Goal: Information Seeking & Learning: Learn about a topic

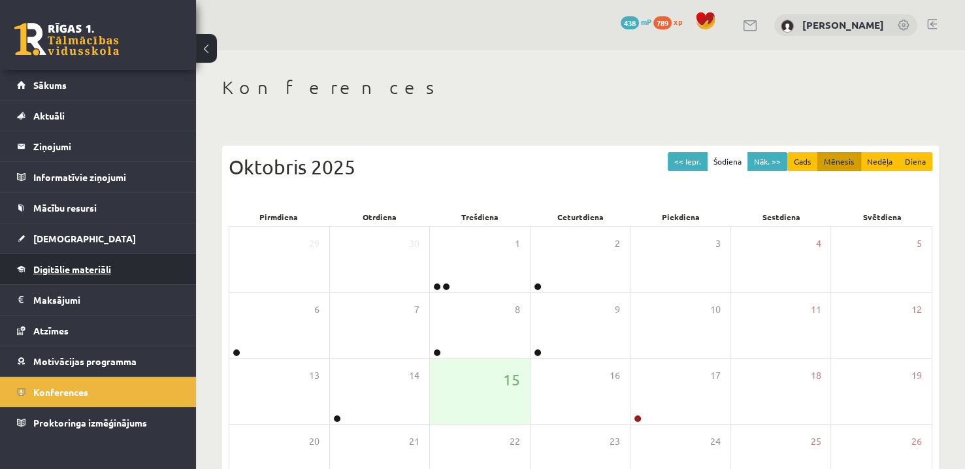
click at [84, 255] on link "Digitālie materiāli" at bounding box center [98, 269] width 163 height 30
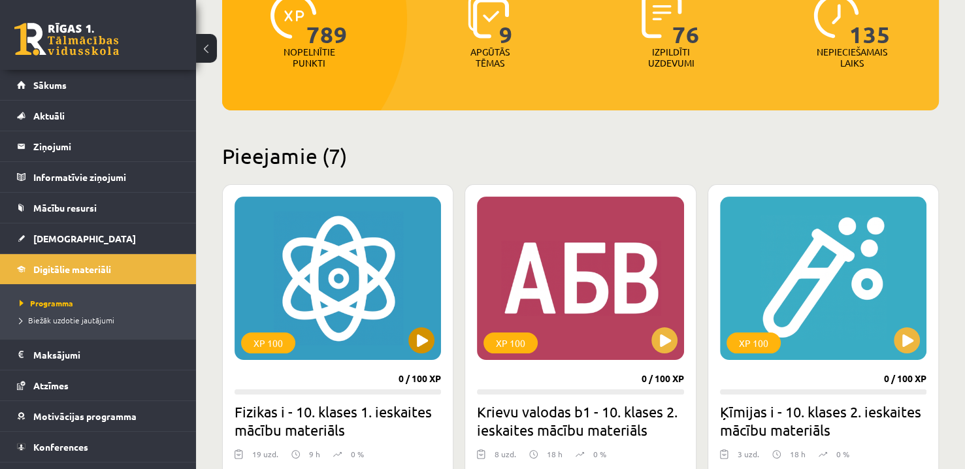
scroll to position [261, 0]
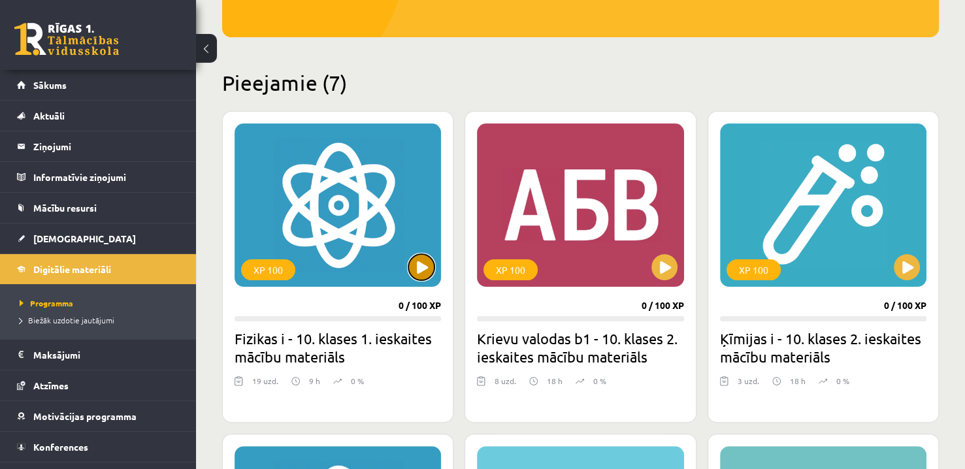
click at [414, 266] on button at bounding box center [421, 267] width 26 height 26
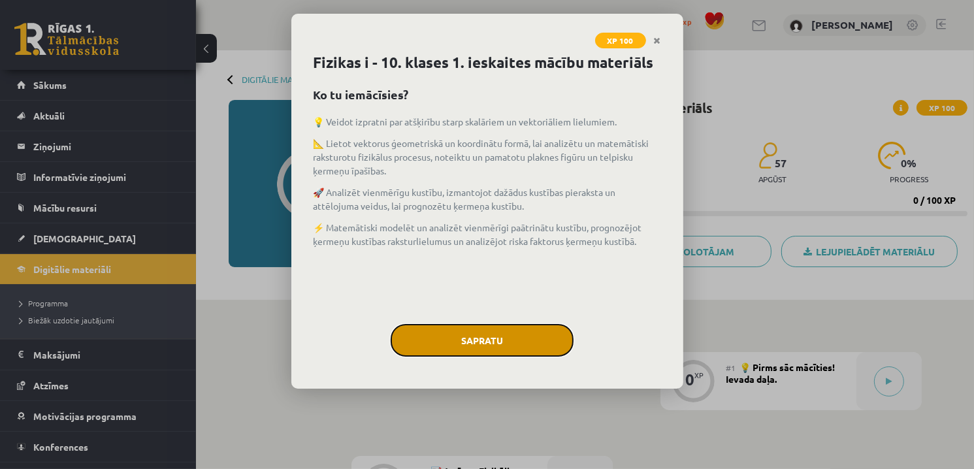
click at [475, 334] on button "Sapratu" at bounding box center [482, 340] width 183 height 33
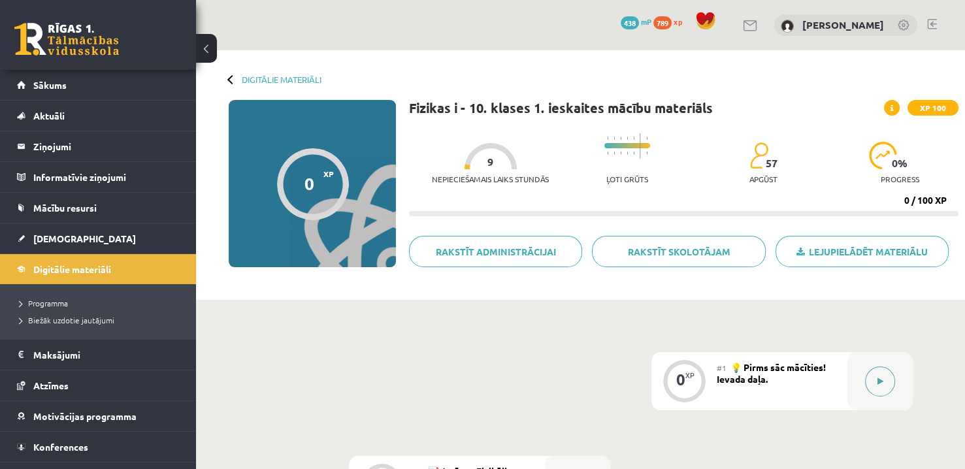
click at [889, 369] on div at bounding box center [879, 381] width 65 height 58
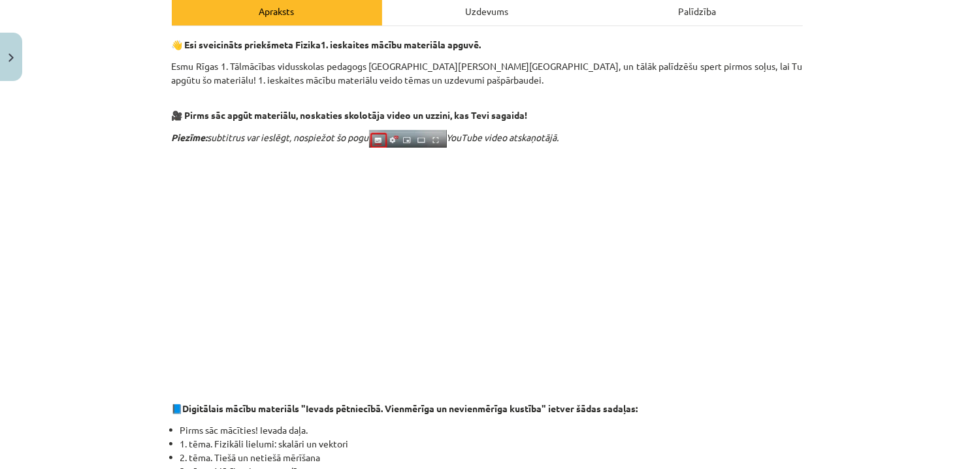
scroll to position [196, 0]
drag, startPoint x: 433, startPoint y: 67, endPoint x: 372, endPoint y: 73, distance: 61.7
click at [372, 73] on p "Esmu Rīgas 1. Tālmācības vidusskolas pedagogs [GEOGRAPHIC_DATA][PERSON_NAME][GE…" at bounding box center [487, 79] width 631 height 41
copy p "[PERSON_NAME]"
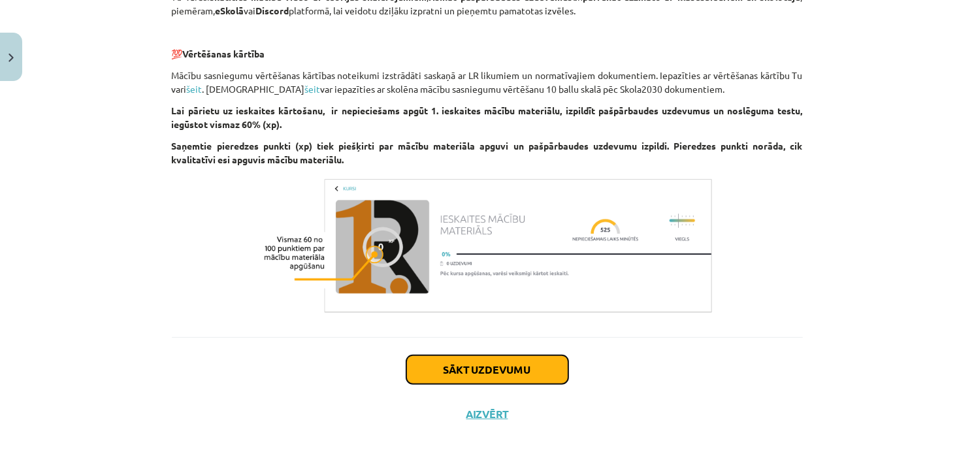
click at [503, 373] on button "Sākt uzdevumu" at bounding box center [487, 369] width 162 height 29
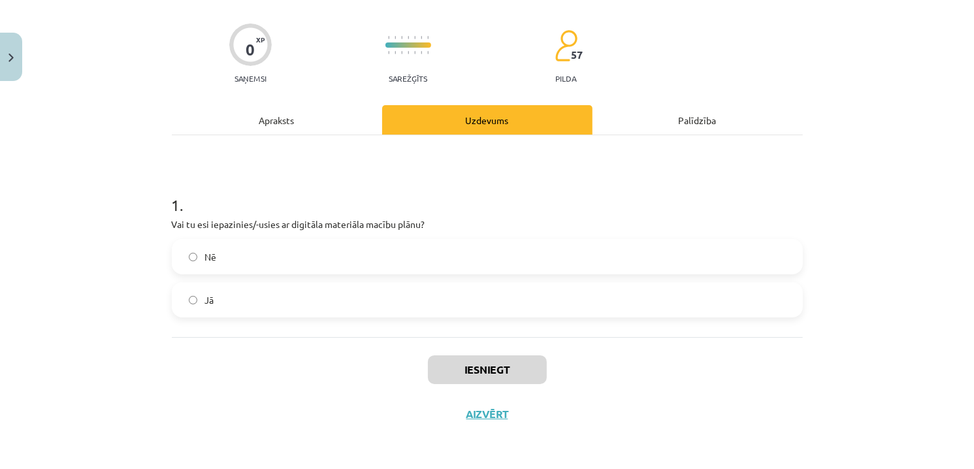
scroll to position [33, 0]
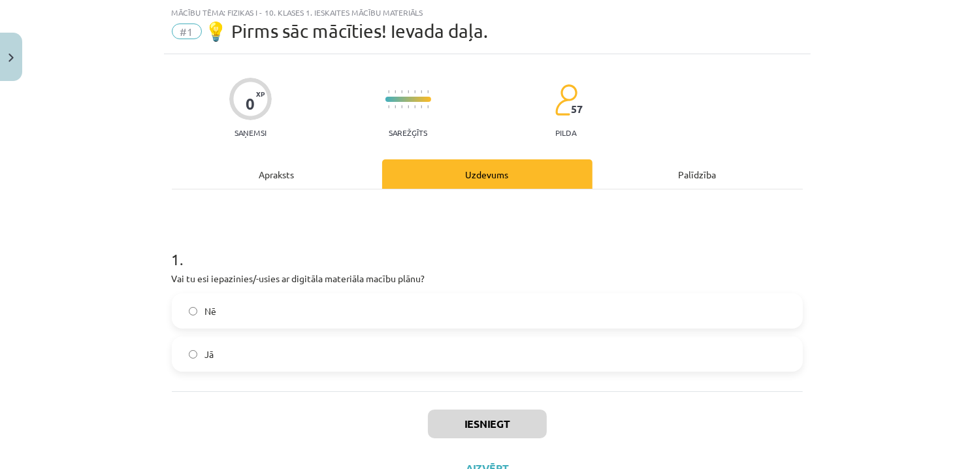
click at [270, 181] on div "Apraksts" at bounding box center [277, 173] width 210 height 29
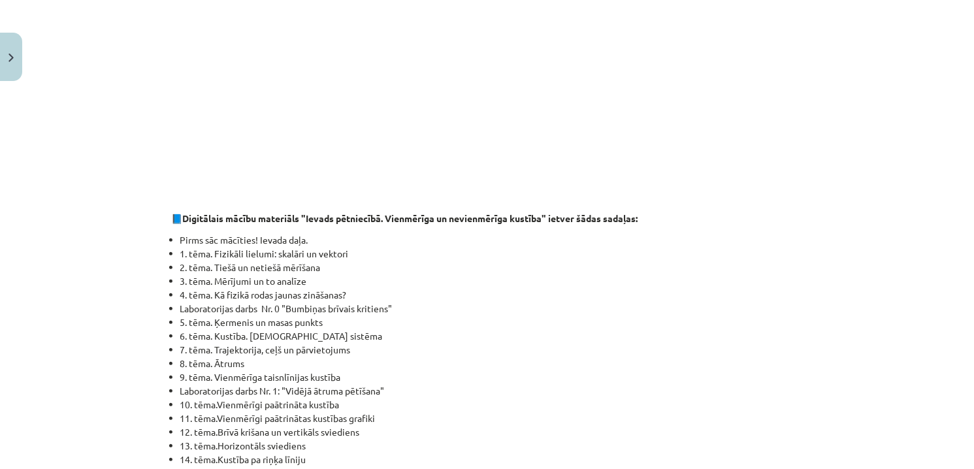
scroll to position [425, 0]
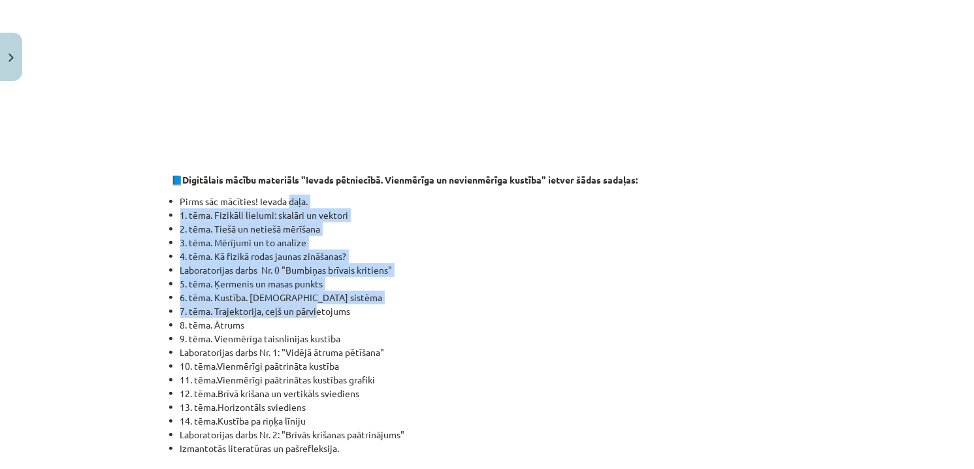
drag, startPoint x: 286, startPoint y: 205, endPoint x: 313, endPoint y: 307, distance: 105.4
click at [313, 307] on ul "Pirms sāc mācīties! Ievada daļa. 1. tēma. Fizikāli lielumi: skalāri un vektori …" at bounding box center [487, 325] width 631 height 261
click at [465, 288] on li "5. tēma. Ķermenis un masas punkts" at bounding box center [491, 284] width 623 height 14
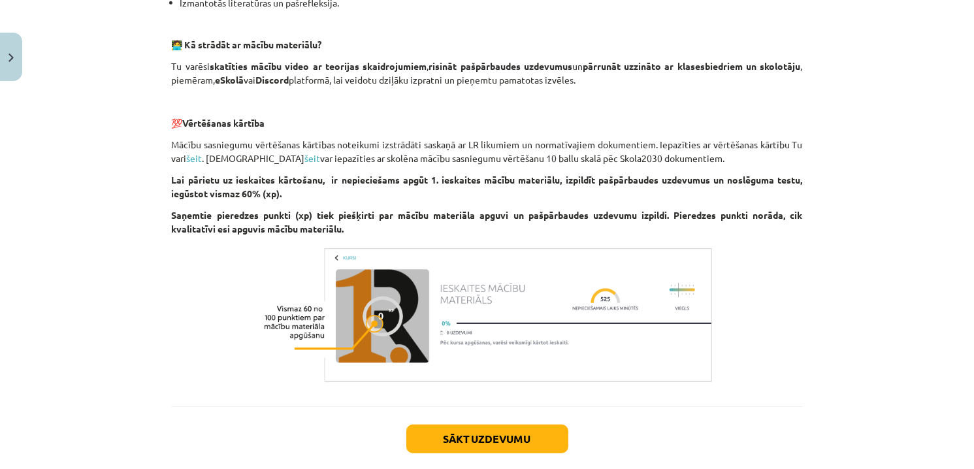
scroll to position [882, 0]
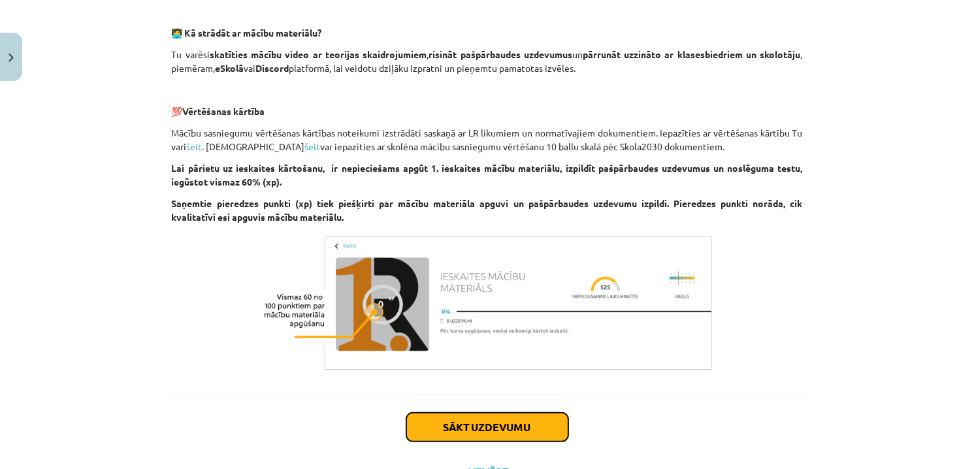
click at [540, 419] on button "Sākt uzdevumu" at bounding box center [487, 427] width 162 height 29
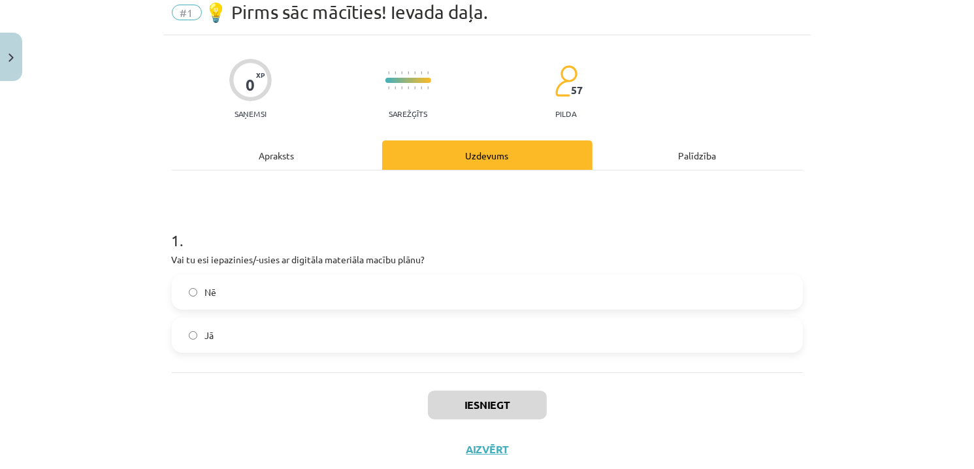
scroll to position [33, 0]
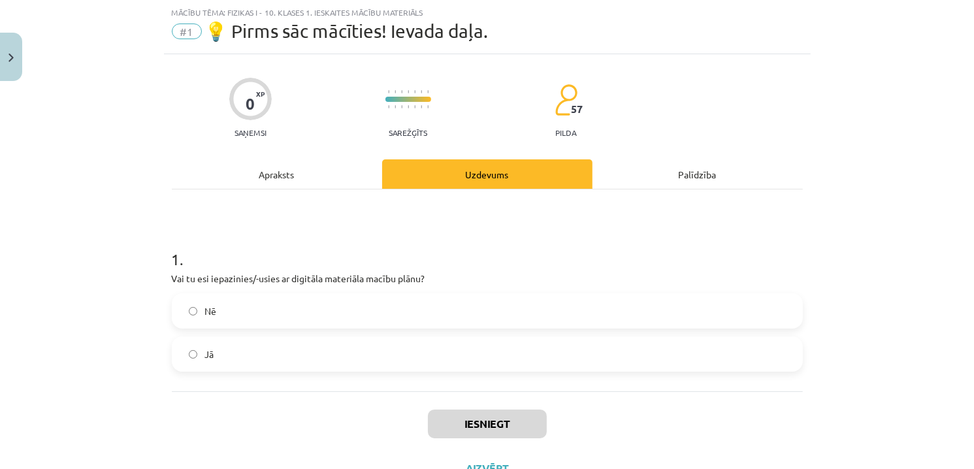
click at [262, 353] on label "Jā" at bounding box center [487, 354] width 629 height 33
click at [546, 430] on div "Iesniegt Aizvērt" at bounding box center [487, 436] width 631 height 91
click at [499, 425] on button "Iesniegt" at bounding box center [487, 424] width 119 height 29
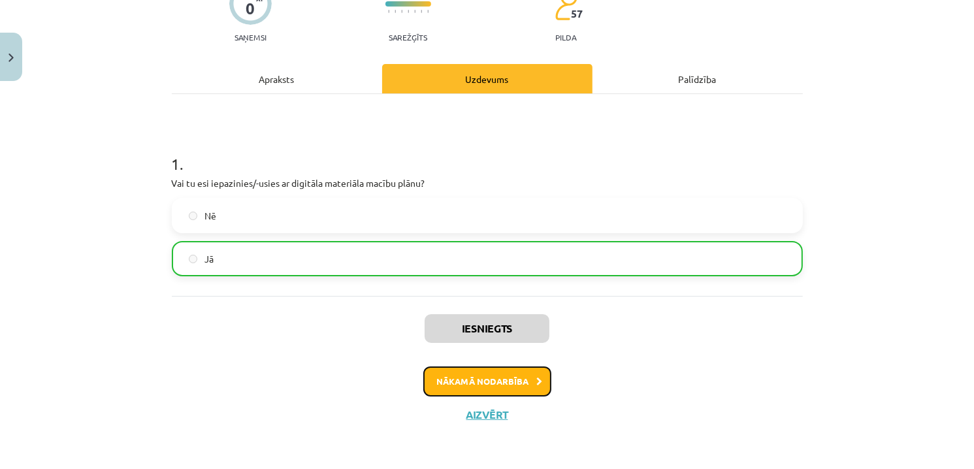
click at [497, 376] on button "Nākamā nodarbība" at bounding box center [487, 382] width 128 height 30
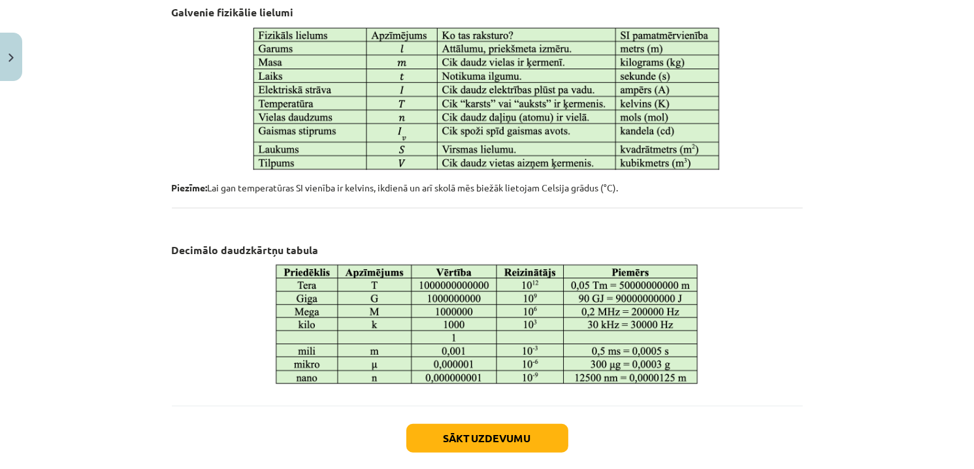
scroll to position [664, 0]
click at [531, 447] on button "Sākt uzdevumu" at bounding box center [487, 437] width 162 height 29
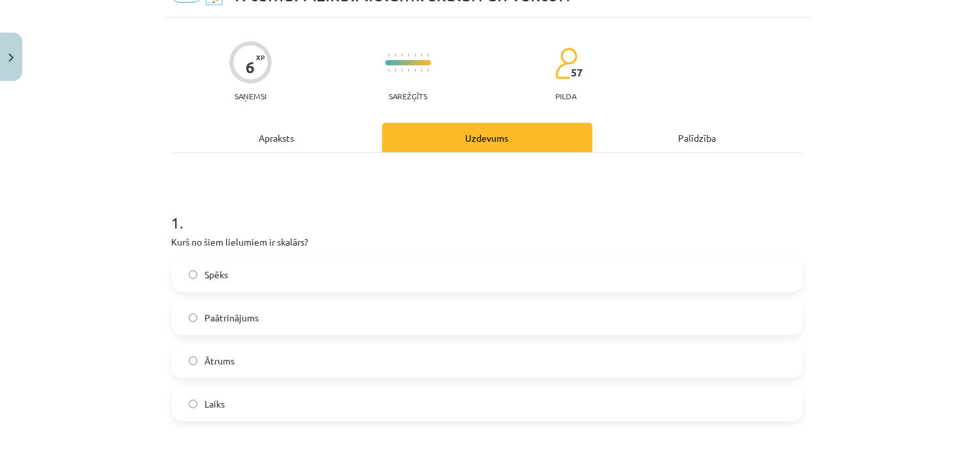
scroll to position [98, 0]
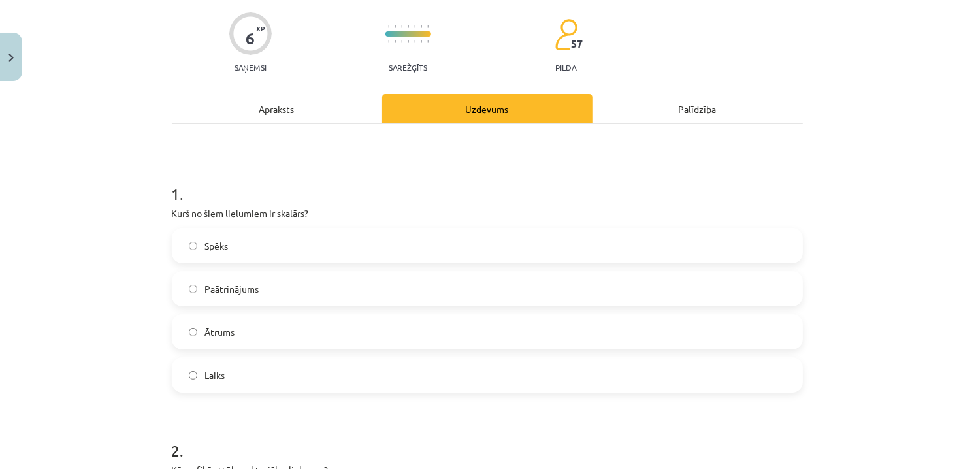
click at [232, 378] on label "Laiks" at bounding box center [487, 375] width 629 height 33
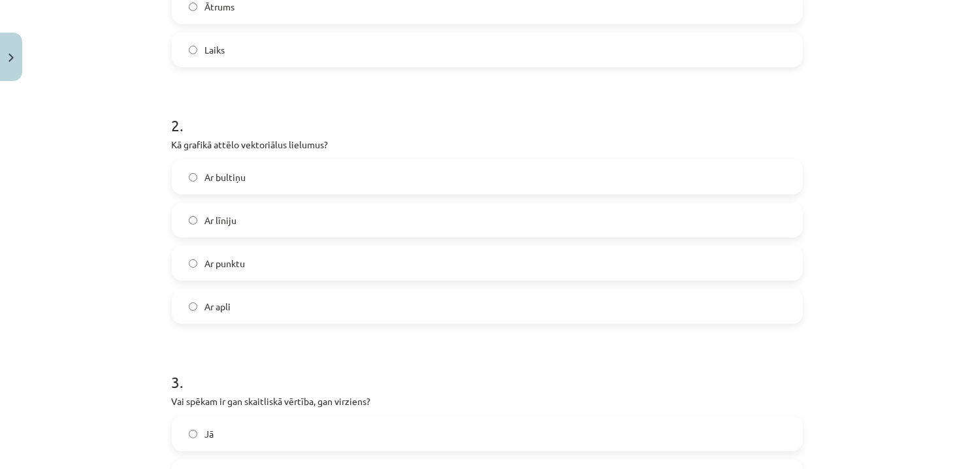
scroll to position [425, 0]
click at [252, 189] on label "Ar bultiņu" at bounding box center [487, 175] width 629 height 33
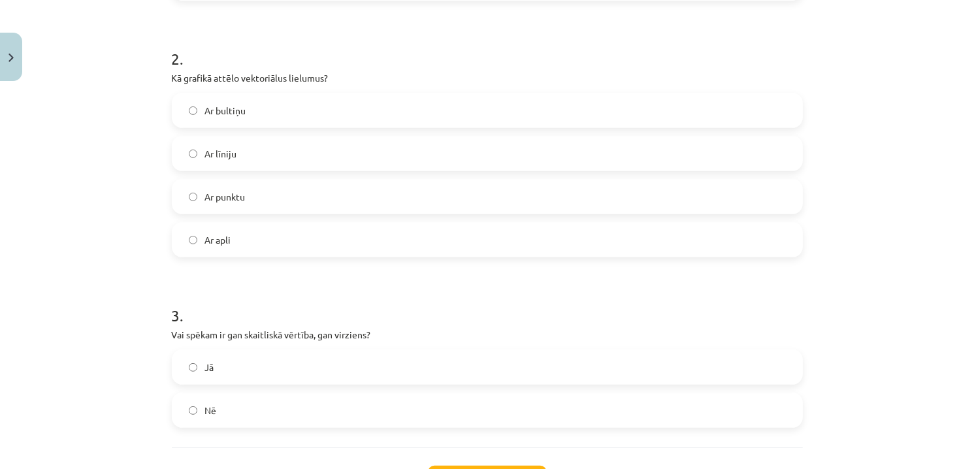
scroll to position [555, 0]
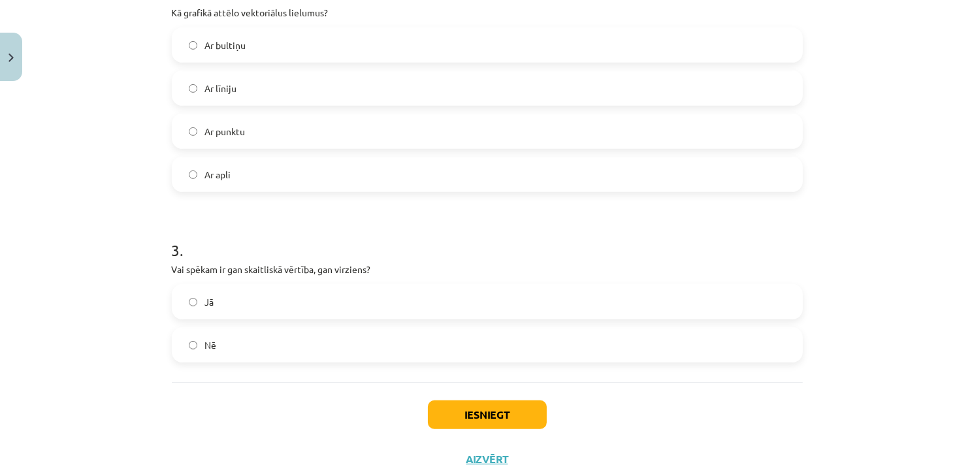
click at [254, 307] on label "Jā" at bounding box center [487, 302] width 629 height 33
click at [511, 414] on button "Iesniegt" at bounding box center [487, 415] width 119 height 29
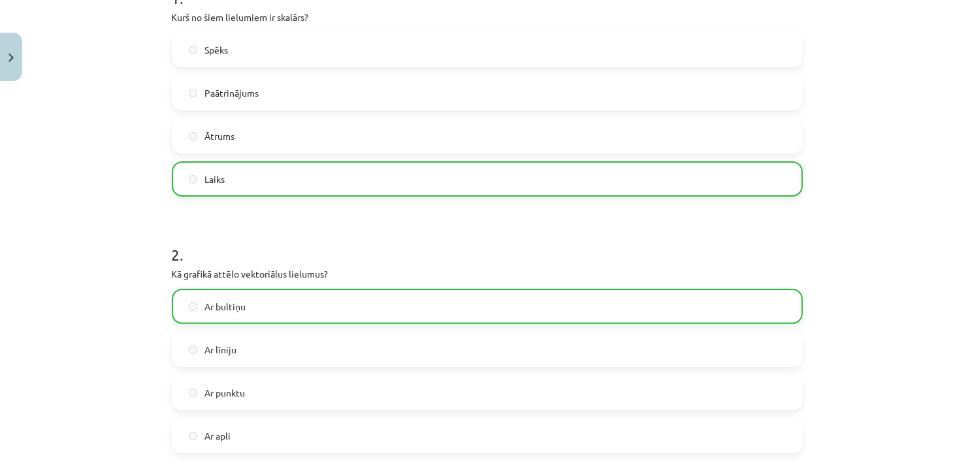
scroll to position [0, 0]
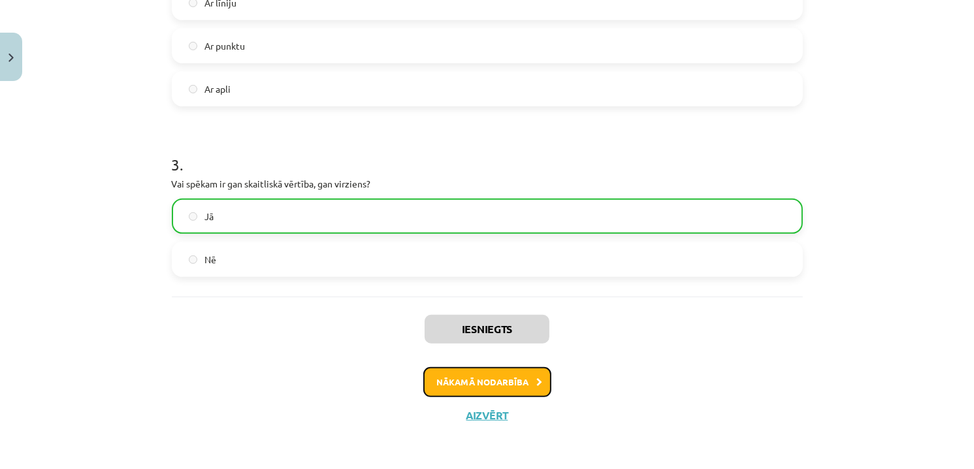
click at [537, 378] on icon at bounding box center [540, 382] width 6 height 8
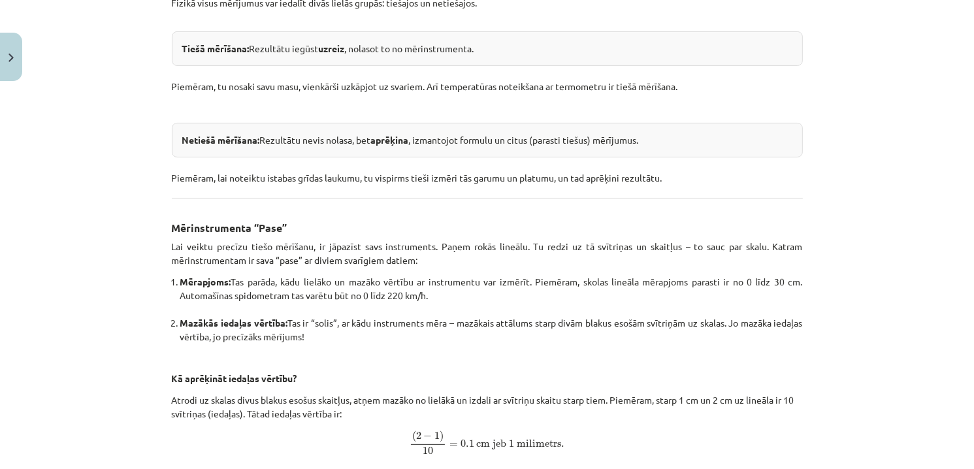
scroll to position [474, 0]
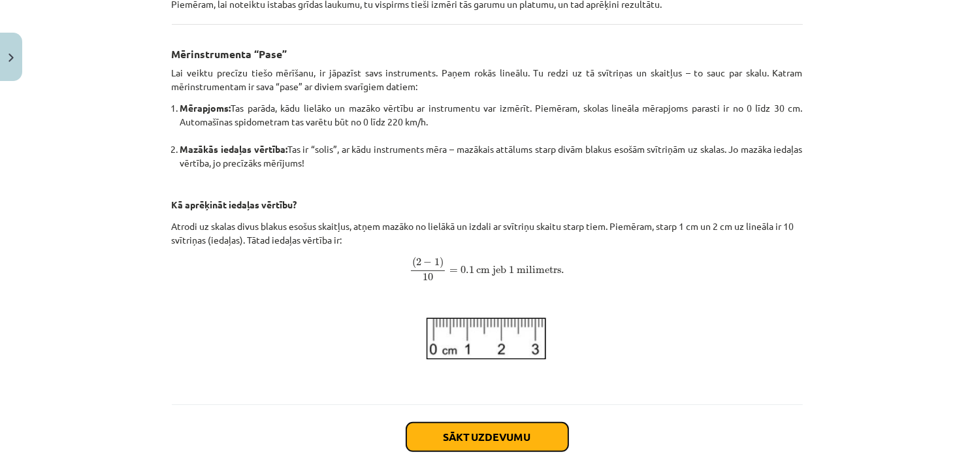
click at [508, 432] on button "Sākt uzdevumu" at bounding box center [487, 437] width 162 height 29
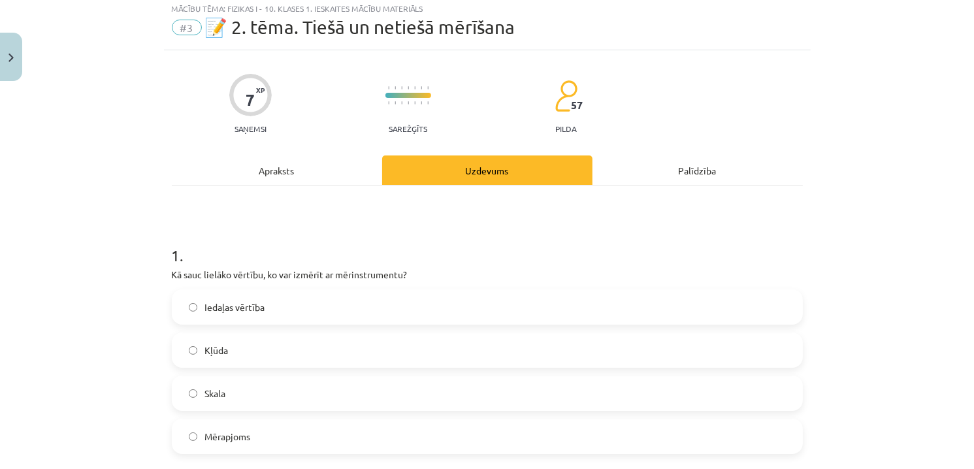
scroll to position [33, 0]
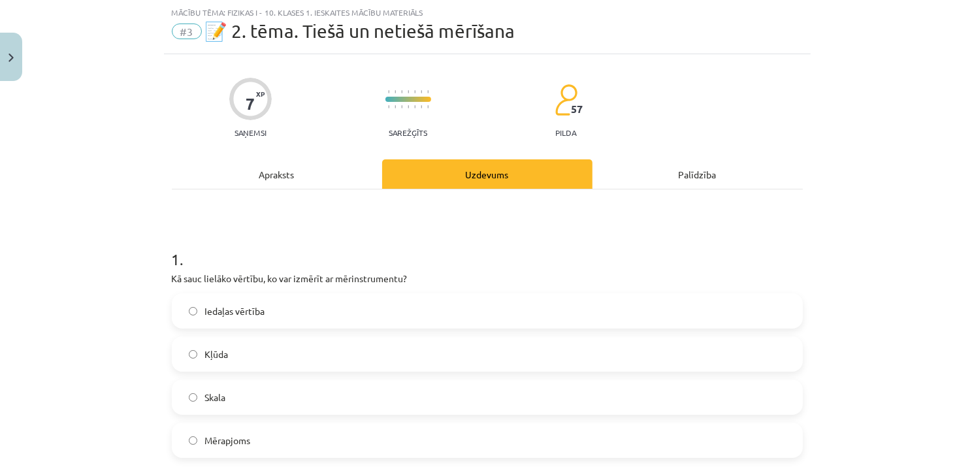
click at [290, 186] on div "Apraksts" at bounding box center [277, 173] width 210 height 29
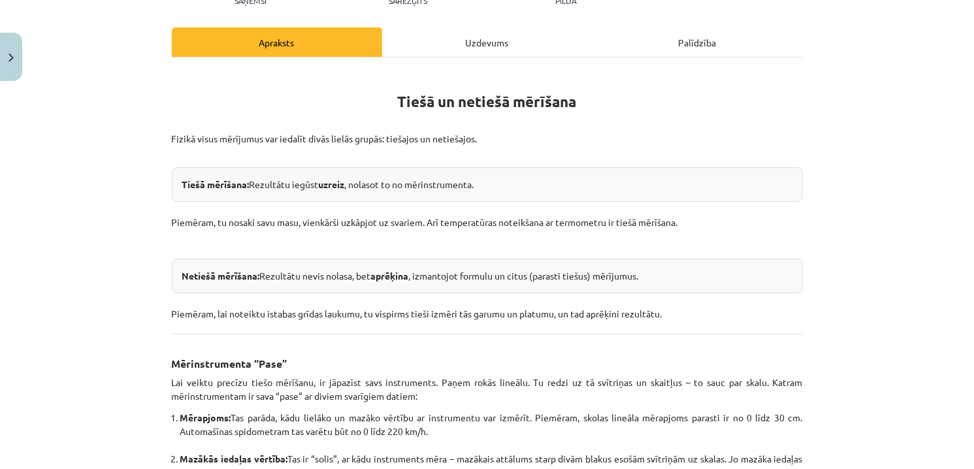
scroll to position [163, 0]
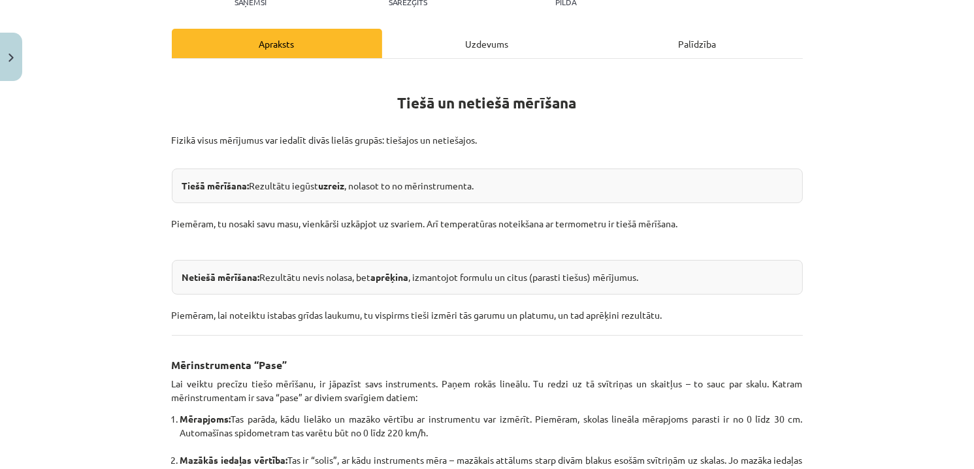
click at [444, 35] on div "Uzdevums" at bounding box center [487, 43] width 210 height 29
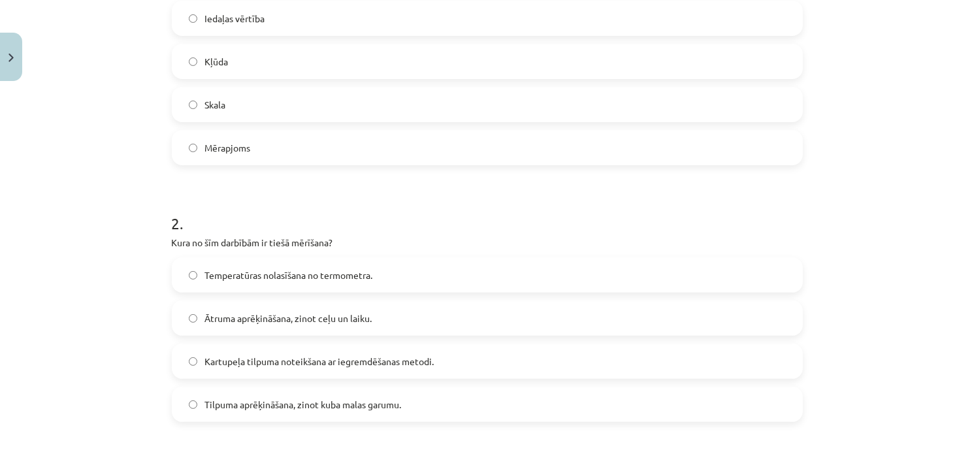
scroll to position [425, 0]
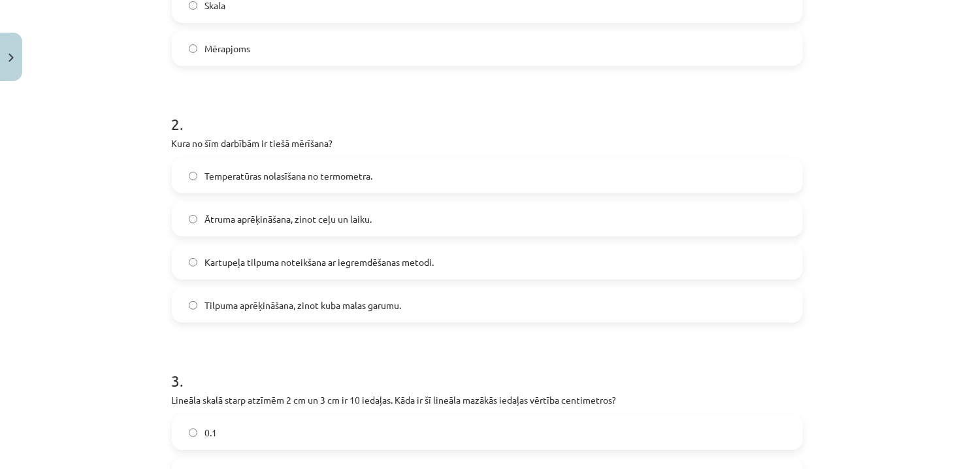
click at [301, 172] on span "Temperatūras nolasīšana no termometra." at bounding box center [289, 176] width 168 height 14
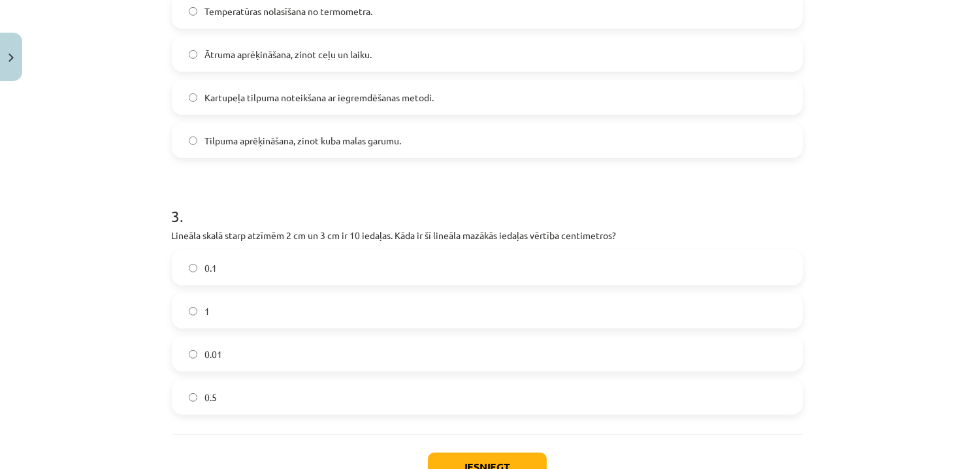
scroll to position [621, 0]
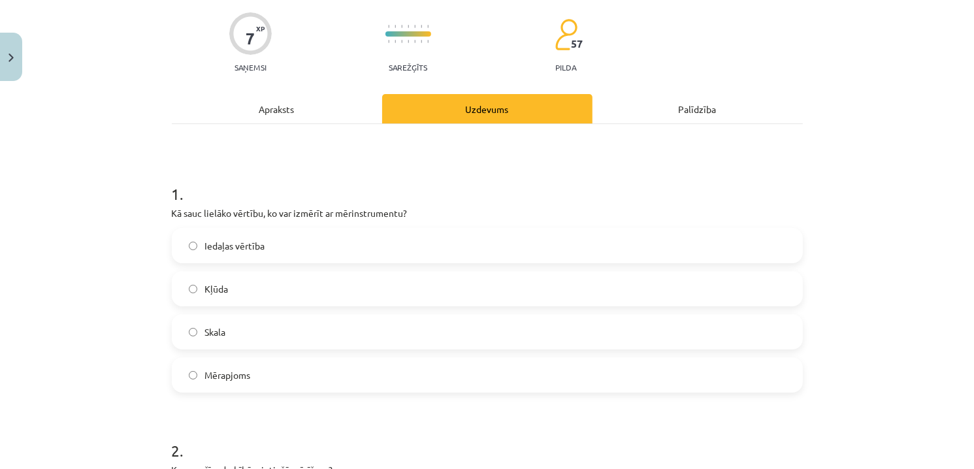
click at [291, 116] on div "Apraksts" at bounding box center [277, 108] width 210 height 29
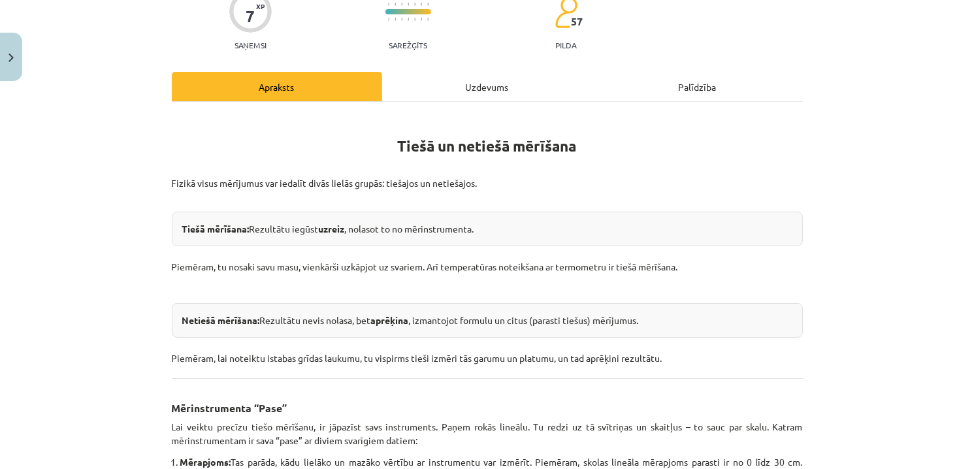
scroll to position [98, 0]
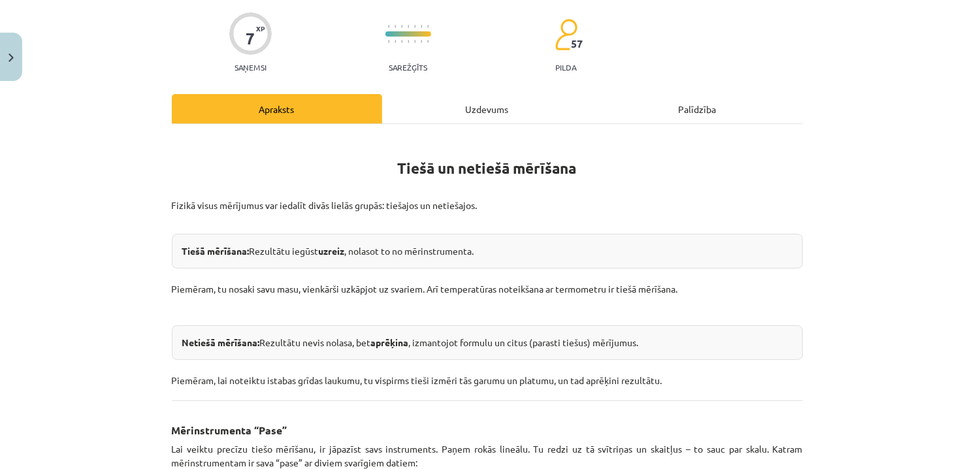
click at [442, 124] on div "Tiešā un netiešā mērīšana Fizikā visus mērījumus var iedalīt divās lielās grupā…" at bounding box center [487, 452] width 631 height 657
click at [449, 99] on div "Uzdevums" at bounding box center [487, 108] width 210 height 29
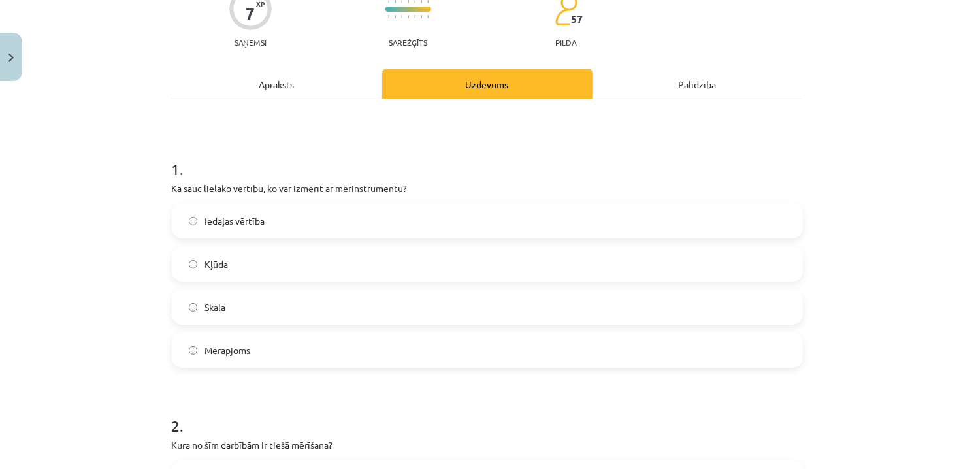
scroll to position [294, 0]
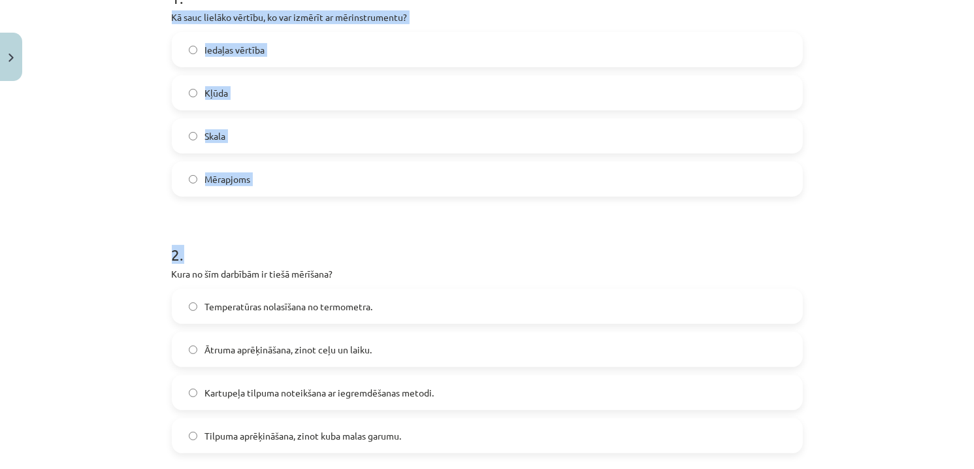
drag, startPoint x: 163, startPoint y: 19, endPoint x: 349, endPoint y: 168, distance: 238.5
click at [410, 218] on div "7 XP Saņemsi Sarežģīts 57 pilda Apraksts Uzdevums Palīdzība 1 . Kā sauc lielāko…" at bounding box center [487, 311] width 647 height 1036
click at [146, 155] on div "Mācību tēma: Fizikas i - 10. klases 1. ieskaites mācību materiāls #3 📝 2. tēma.…" at bounding box center [487, 234] width 974 height 469
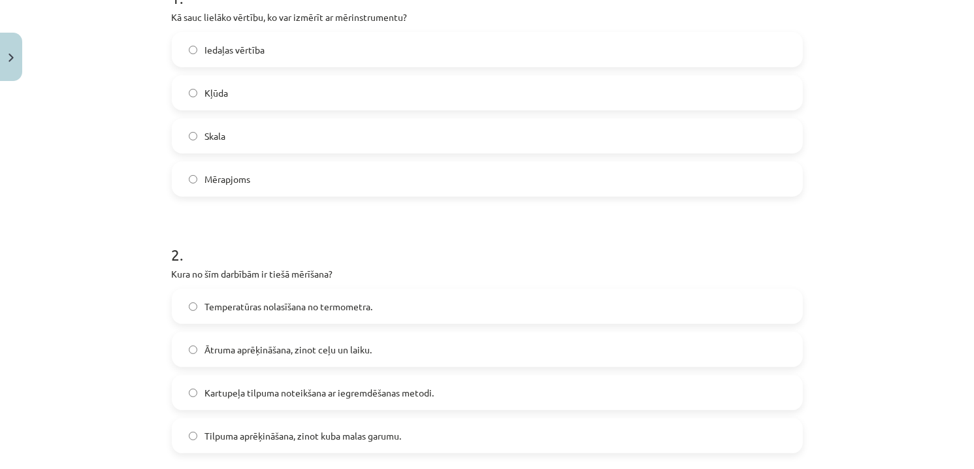
scroll to position [229, 0]
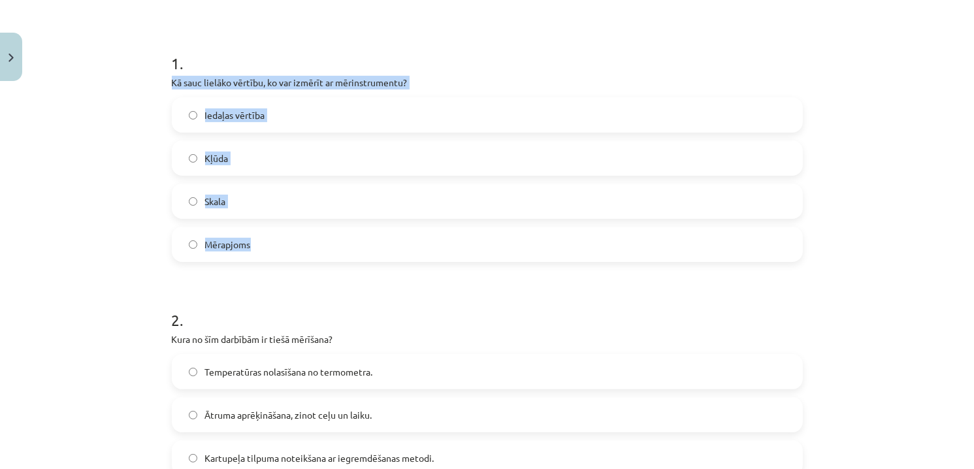
drag, startPoint x: 167, startPoint y: 82, endPoint x: 257, endPoint y: 235, distance: 177.8
click at [257, 235] on div "1 . Kā sauc lielāko vērtību, ko var izmērīt ar mērinstrumentu? Iedaļas vērtība …" at bounding box center [487, 146] width 631 height 231
copy div "Kā sauc lielāko vērtību, ko var izmērīt ar mērinstrumentu? Iedaļas vērtība Kļūd…"
click at [269, 248] on label "Mērapjoms" at bounding box center [487, 244] width 629 height 33
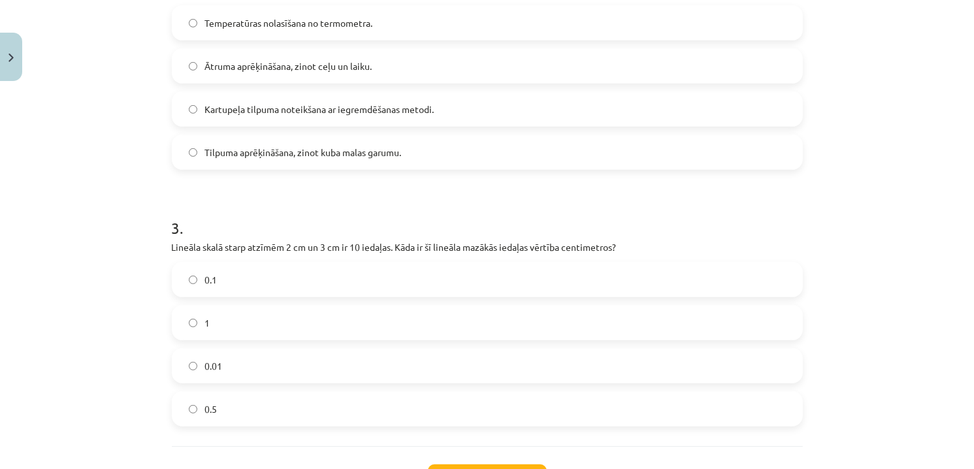
scroll to position [621, 0]
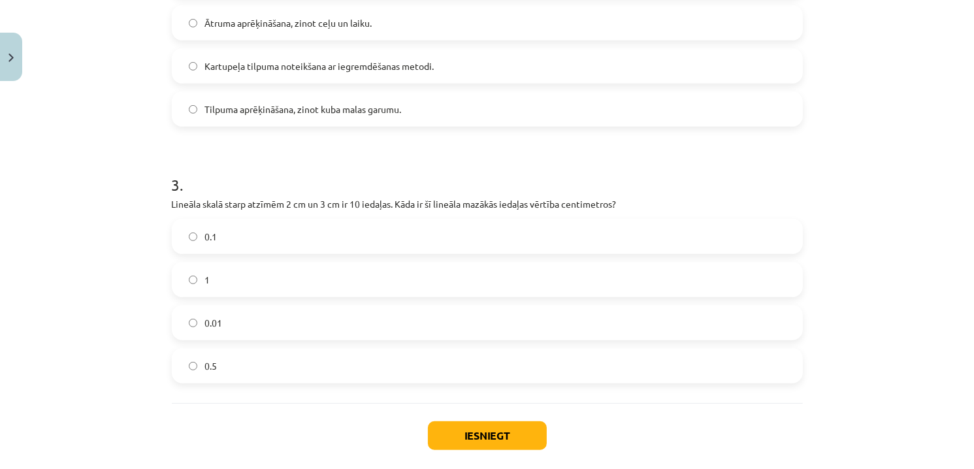
click at [240, 241] on label "0.1" at bounding box center [487, 236] width 629 height 33
click at [507, 428] on button "Iesniegt" at bounding box center [487, 435] width 119 height 29
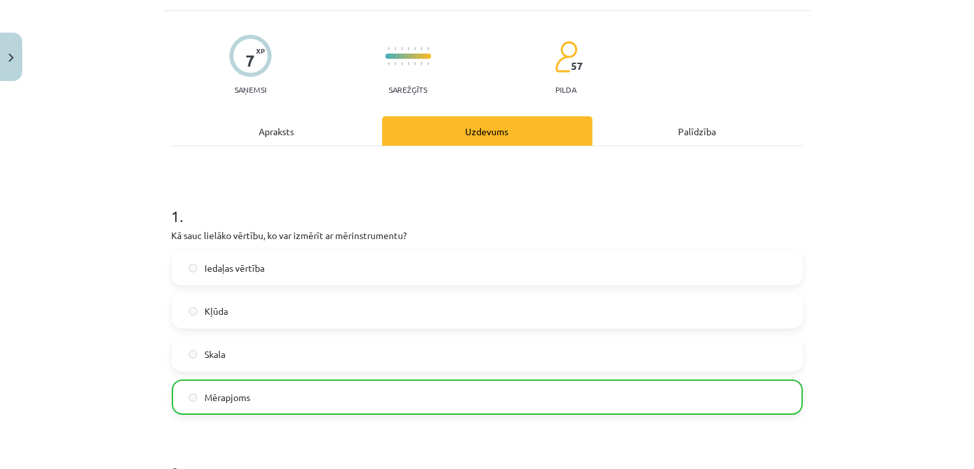
scroll to position [0, 0]
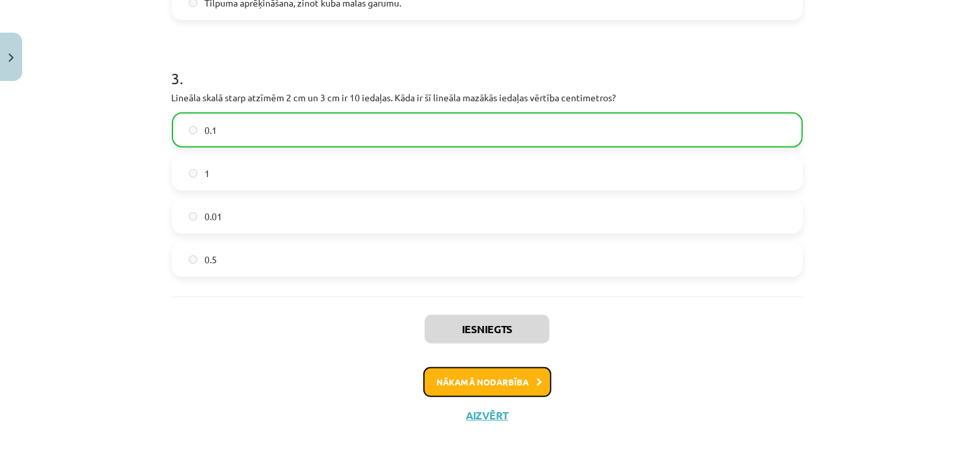
click at [504, 382] on button "Nākamā nodarbība" at bounding box center [487, 382] width 128 height 30
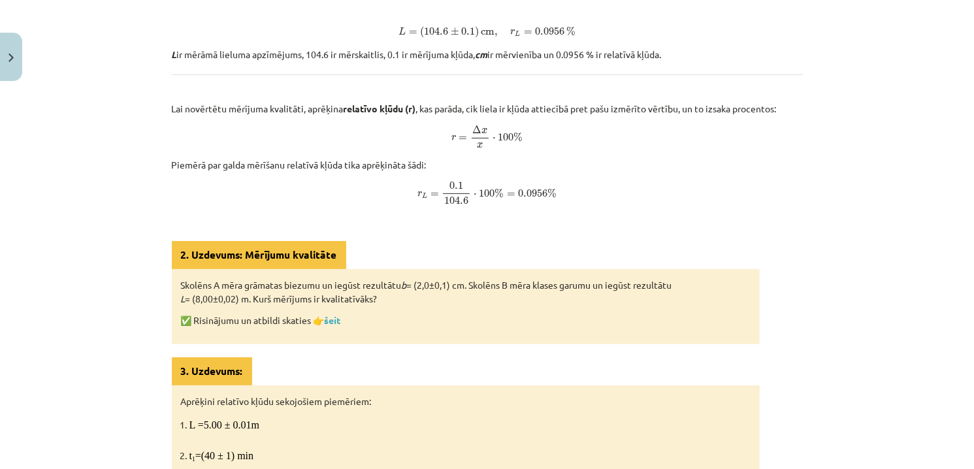
scroll to position [523, 0]
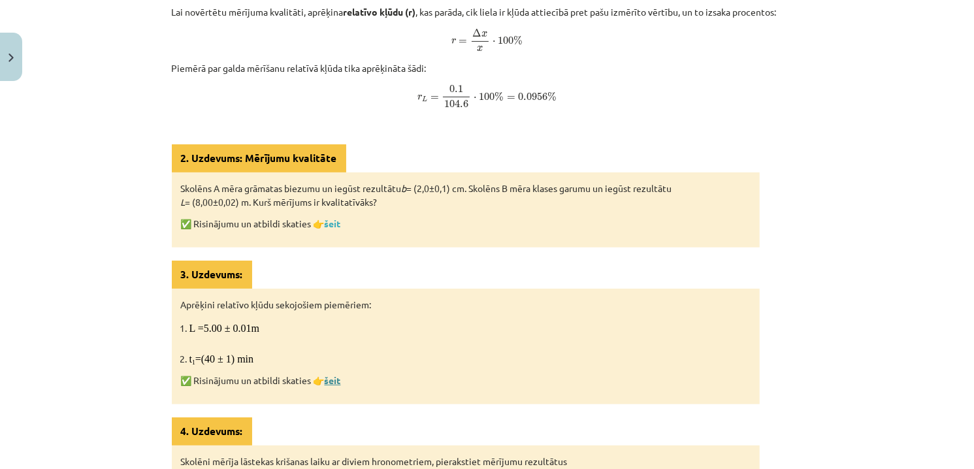
click at [331, 380] on link "šeit" at bounding box center [333, 380] width 16 height 12
click at [336, 221] on link "šeit" at bounding box center [333, 224] width 16 height 12
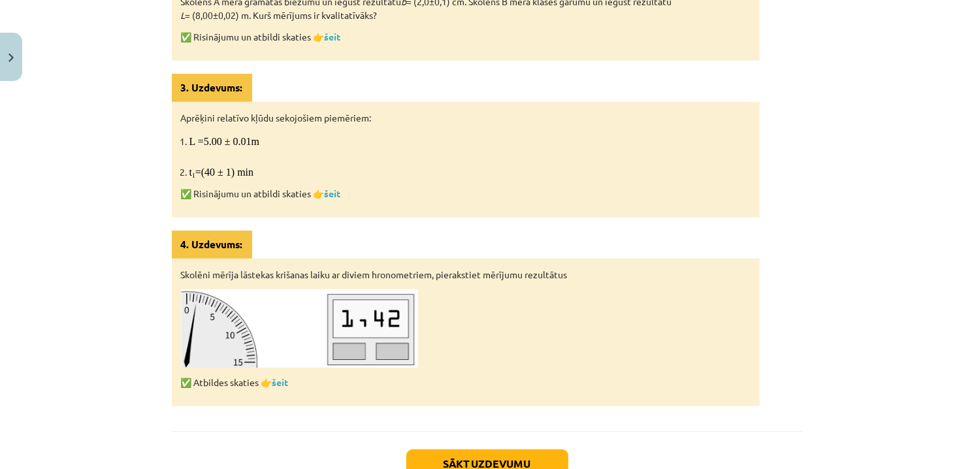
scroll to position [719, 0]
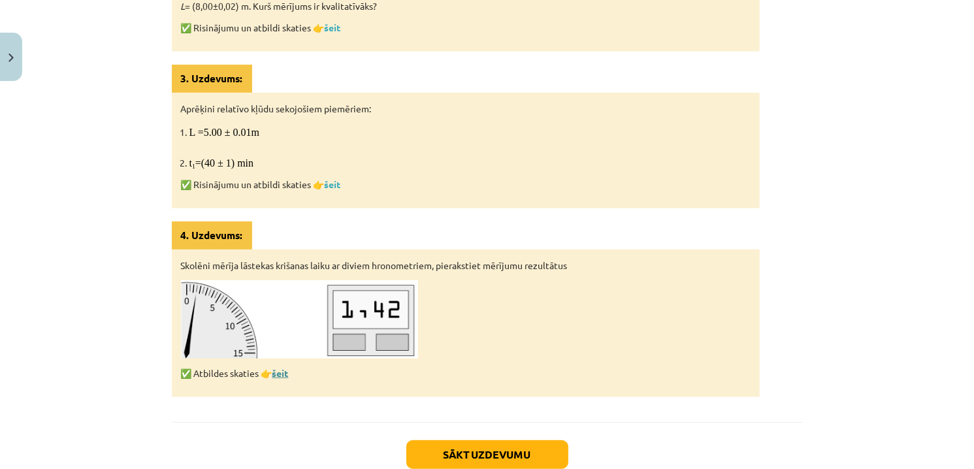
click at [276, 368] on link "šeit" at bounding box center [280, 373] width 16 height 12
click at [504, 456] on button "Sākt uzdevumu" at bounding box center [487, 454] width 162 height 29
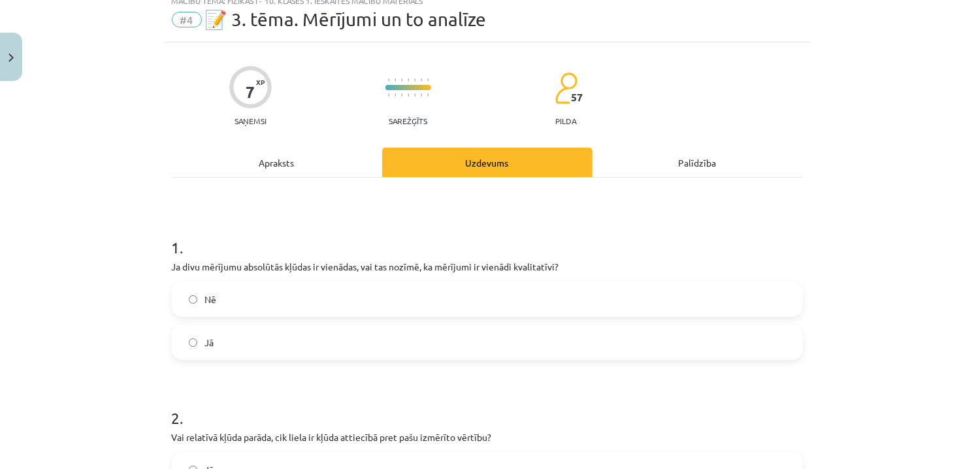
scroll to position [33, 0]
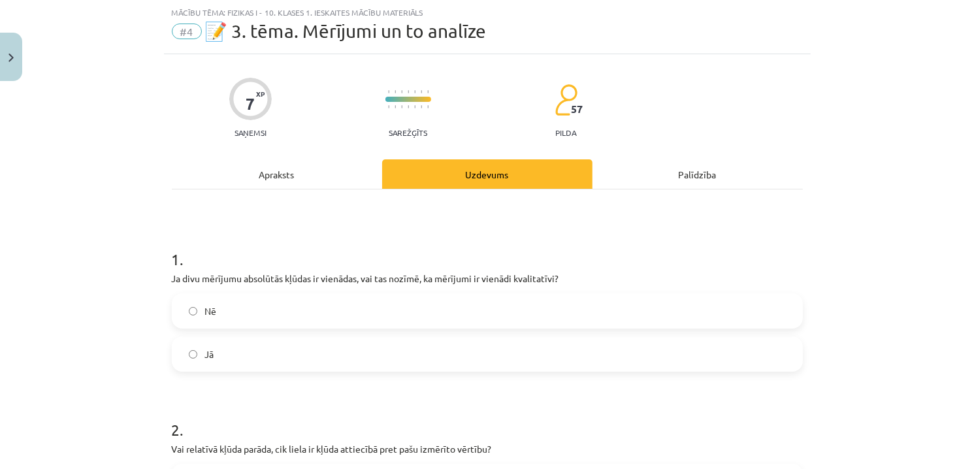
click at [222, 364] on label "Jā" at bounding box center [487, 354] width 629 height 33
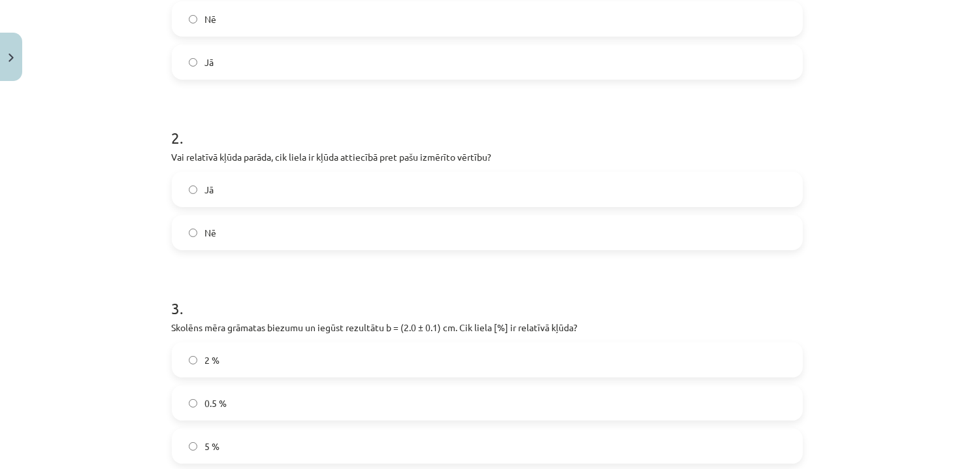
scroll to position [294, 0]
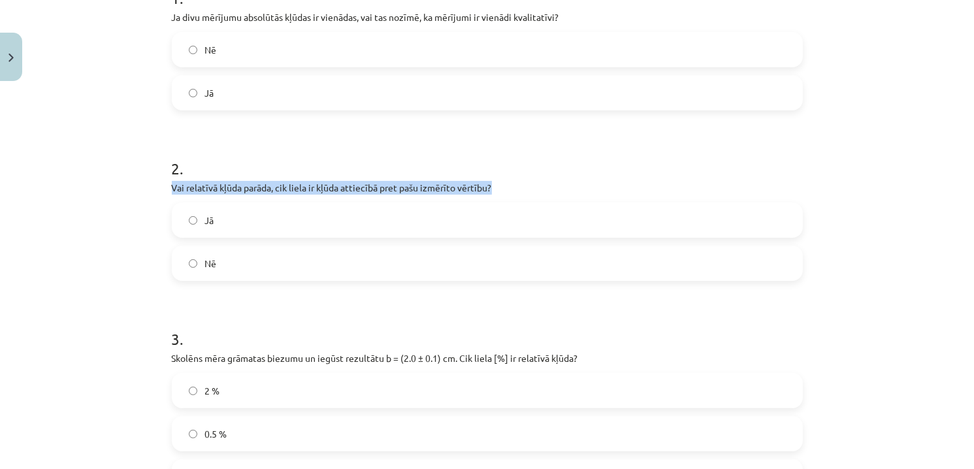
drag, startPoint x: 166, startPoint y: 189, endPoint x: 509, endPoint y: 181, distance: 343.1
click at [509, 181] on div "7 XP Saņemsi Sarežģīts 57 pilda Apraksts Uzdevums Palīdzība 1 . Ja divu mērījum…" at bounding box center [487, 225] width 647 height 864
copy p "Vai relatīvā kļūda parāda, cik liela ir kļūda attiecībā pret pašu izmērīto vērt…"
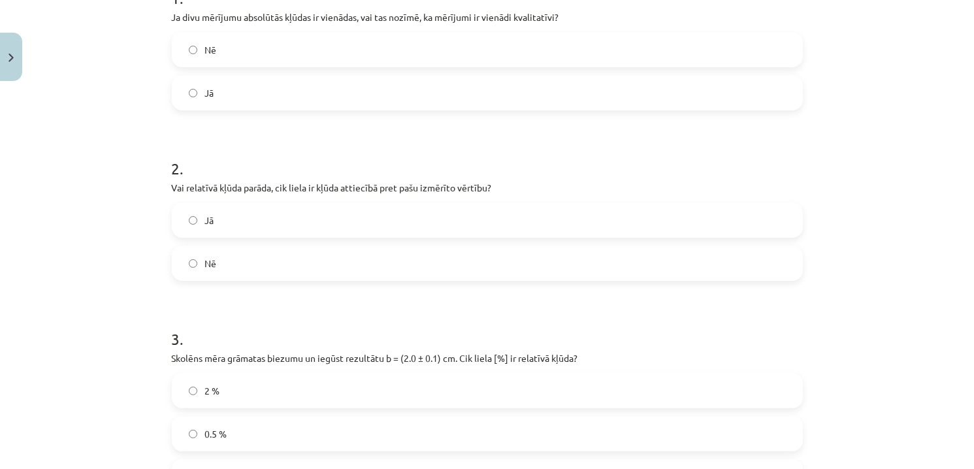
click at [212, 232] on label "Jā" at bounding box center [487, 220] width 629 height 33
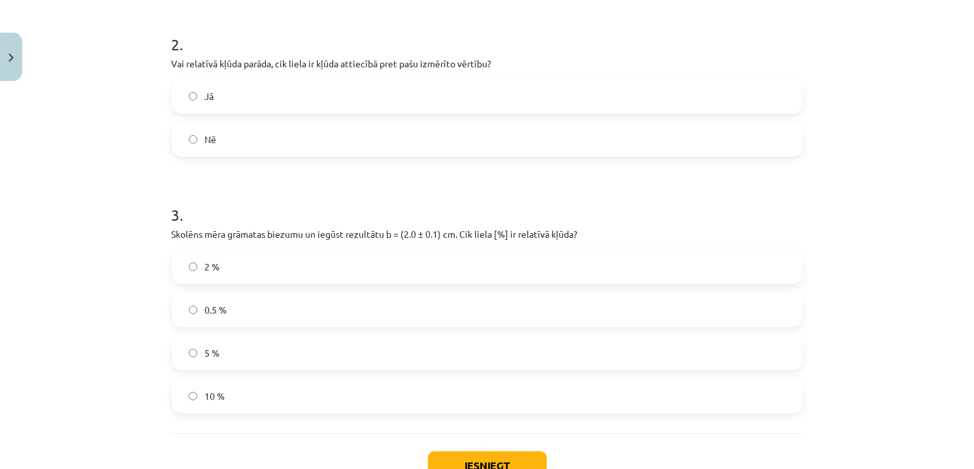
scroll to position [425, 0]
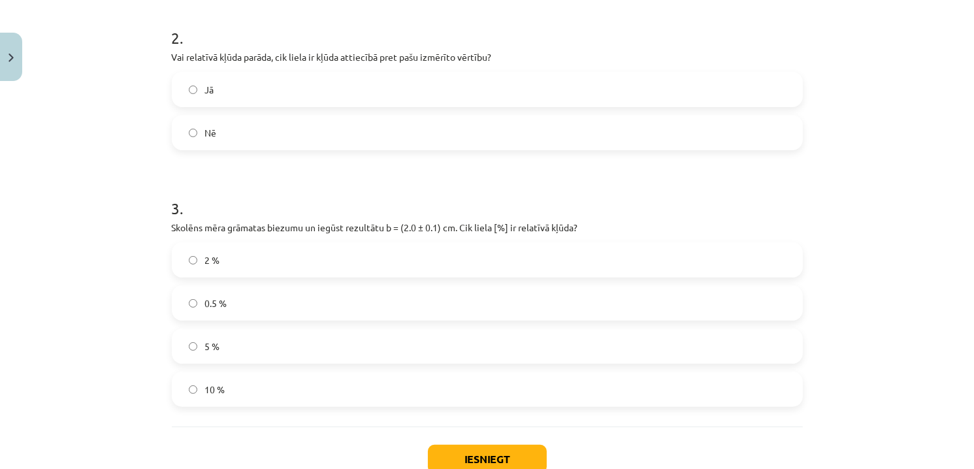
click at [235, 340] on label "5 %" at bounding box center [487, 346] width 629 height 33
click at [488, 453] on button "Iesniegt" at bounding box center [487, 459] width 119 height 29
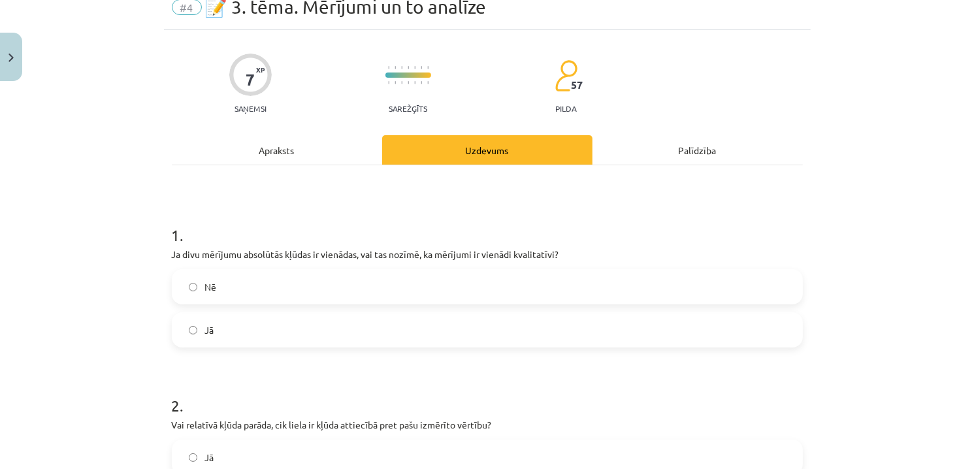
scroll to position [0, 0]
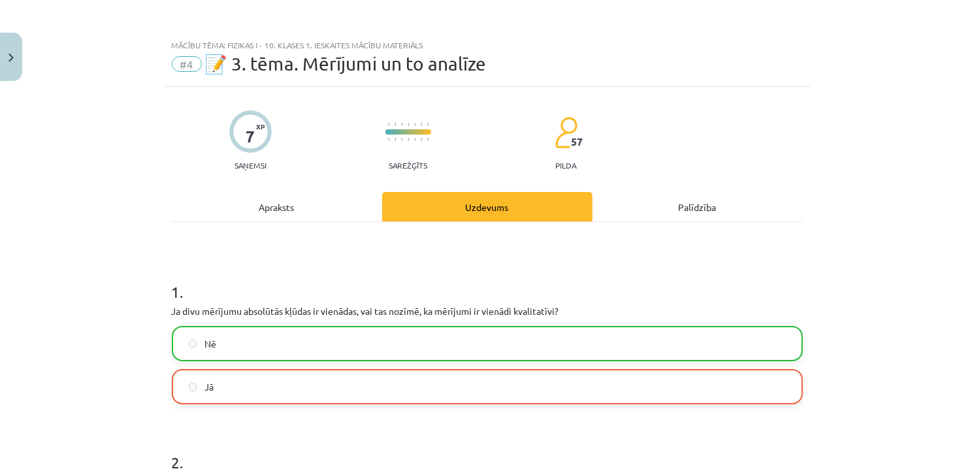
click at [393, 389] on label "Jā" at bounding box center [487, 386] width 629 height 33
click at [379, 355] on label "Nē" at bounding box center [487, 343] width 629 height 33
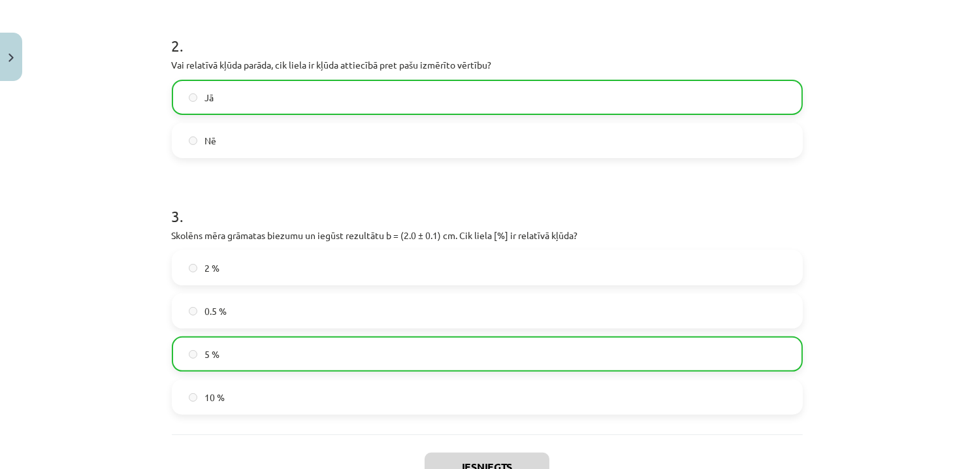
scroll to position [555, 0]
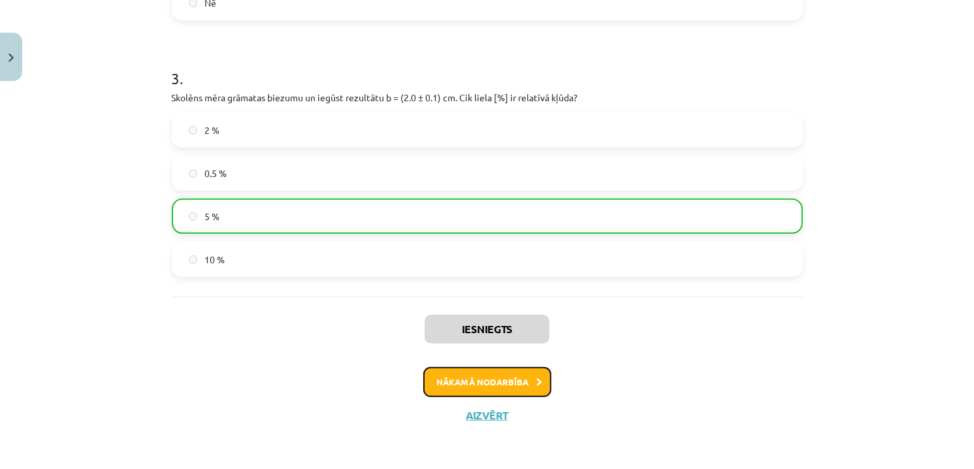
click at [502, 384] on button "Nākamā nodarbība" at bounding box center [487, 382] width 128 height 30
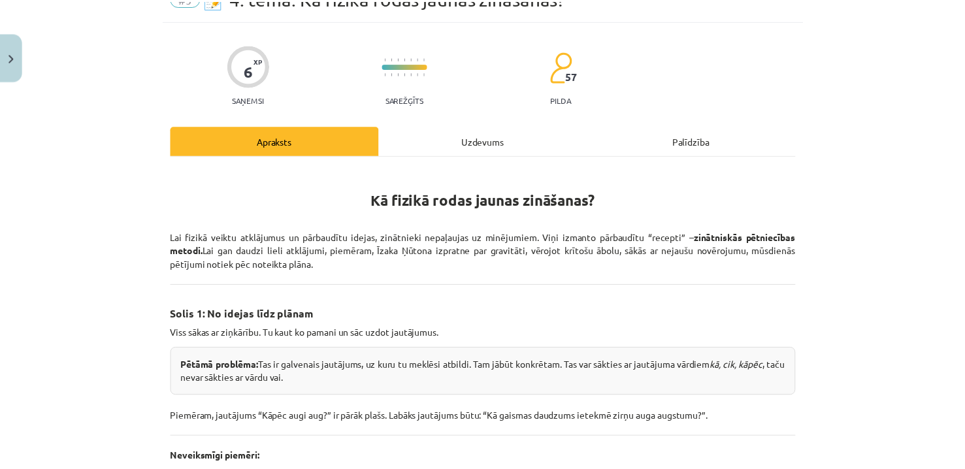
scroll to position [33, 0]
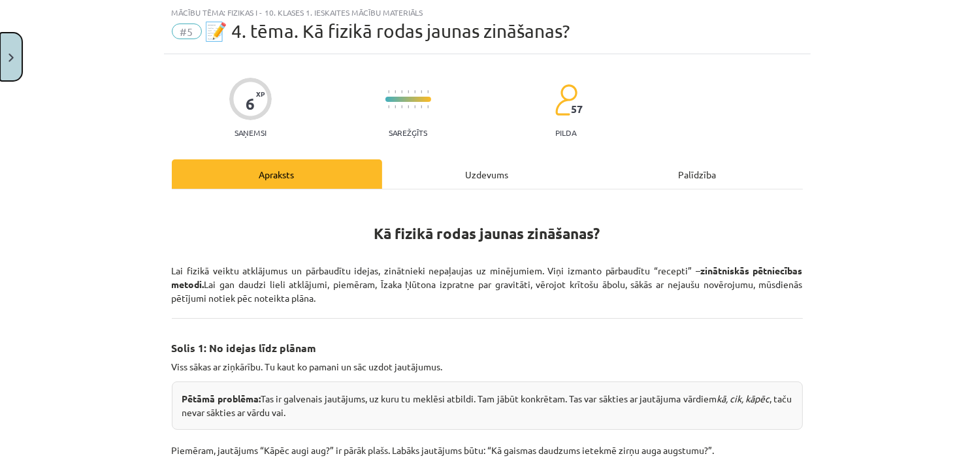
click at [12, 61] on img "Close" at bounding box center [10, 58] width 5 height 8
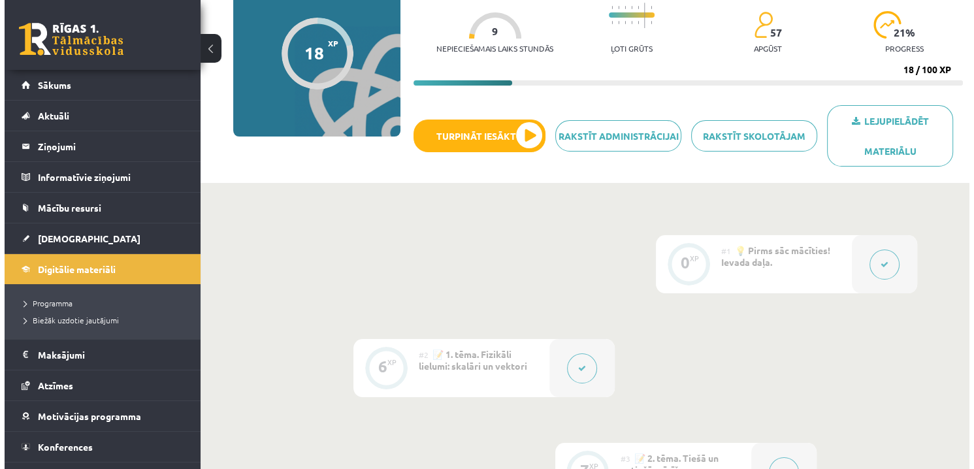
scroll to position [523, 0]
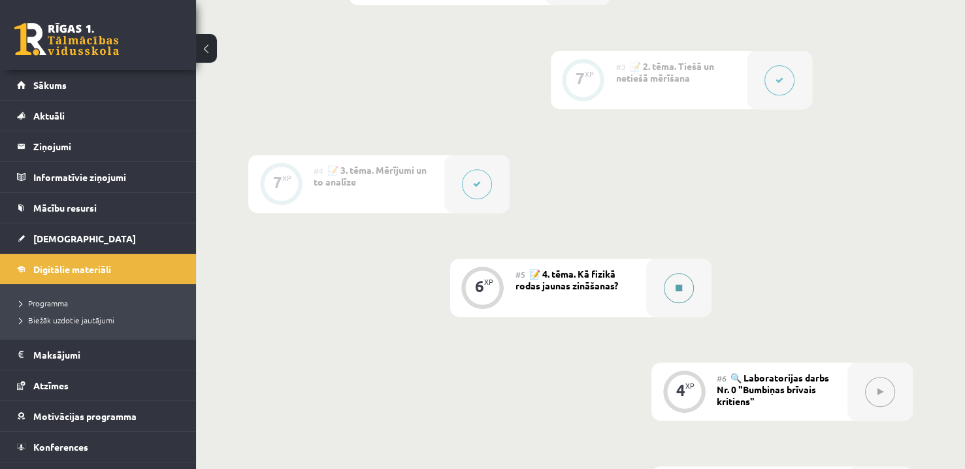
click at [681, 293] on button at bounding box center [679, 288] width 30 height 30
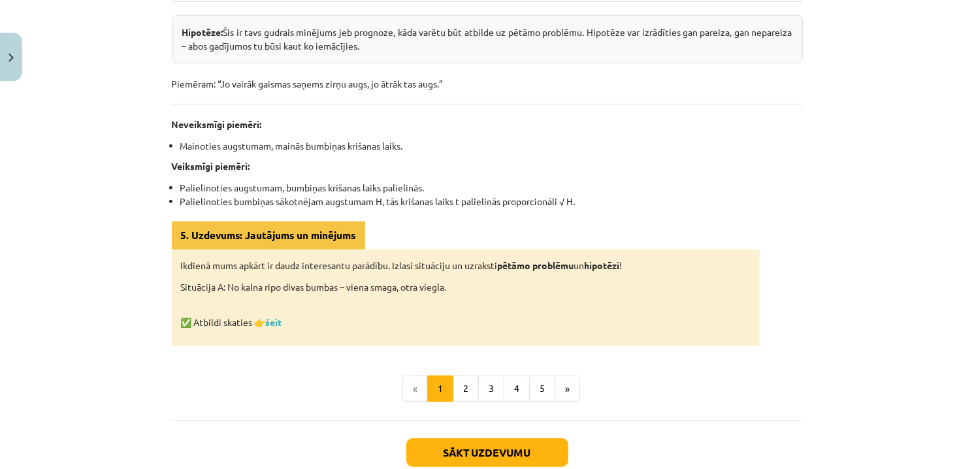
scroll to position [661, 0]
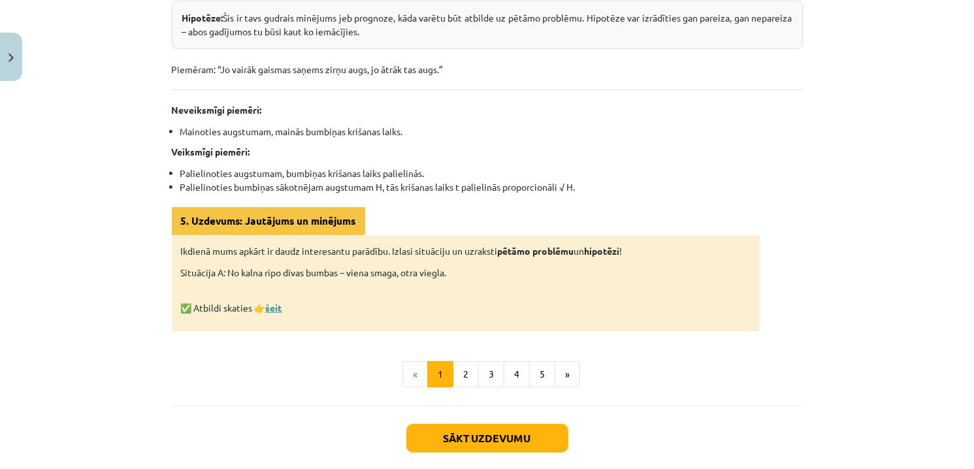
click at [272, 306] on link "šeit" at bounding box center [274, 308] width 16 height 12
click at [465, 374] on button "2" at bounding box center [466, 374] width 26 height 26
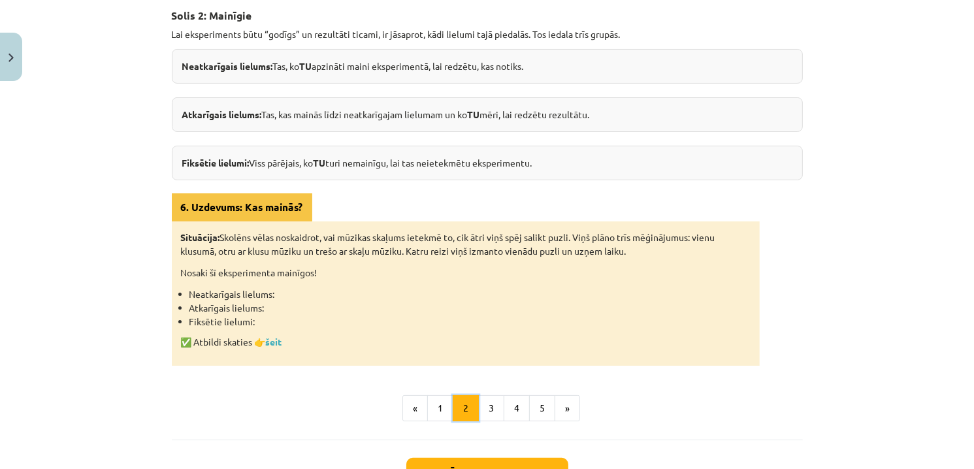
scroll to position [233, 0]
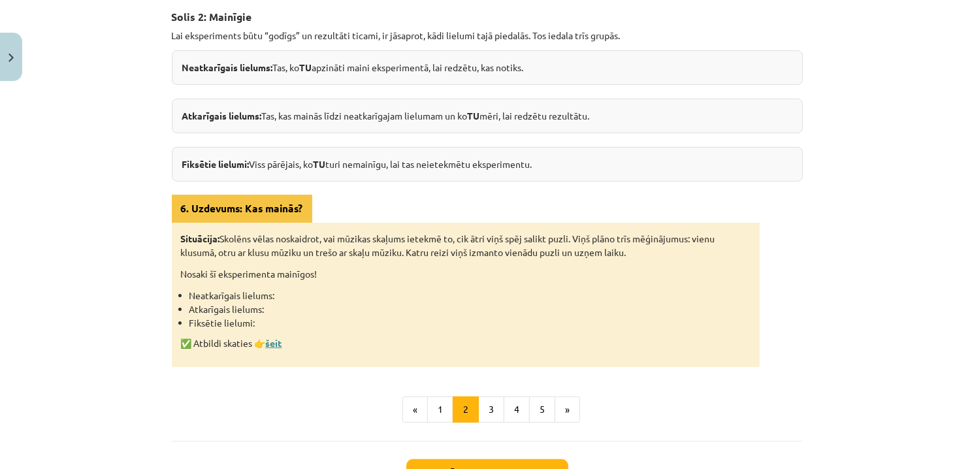
click at [278, 344] on link "šeit" at bounding box center [274, 343] width 16 height 12
click at [489, 412] on button "3" at bounding box center [491, 410] width 26 height 26
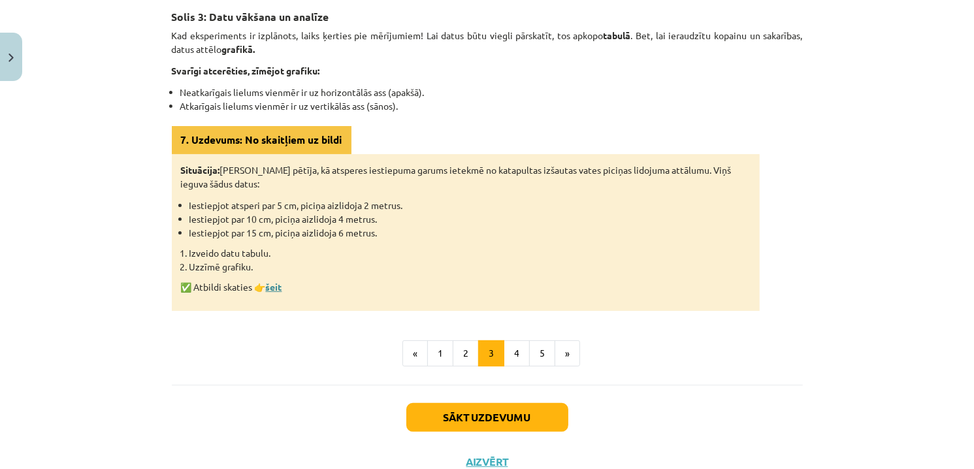
click at [273, 285] on link "šeit" at bounding box center [274, 287] width 16 height 12
click at [518, 343] on button "4" at bounding box center [517, 353] width 26 height 26
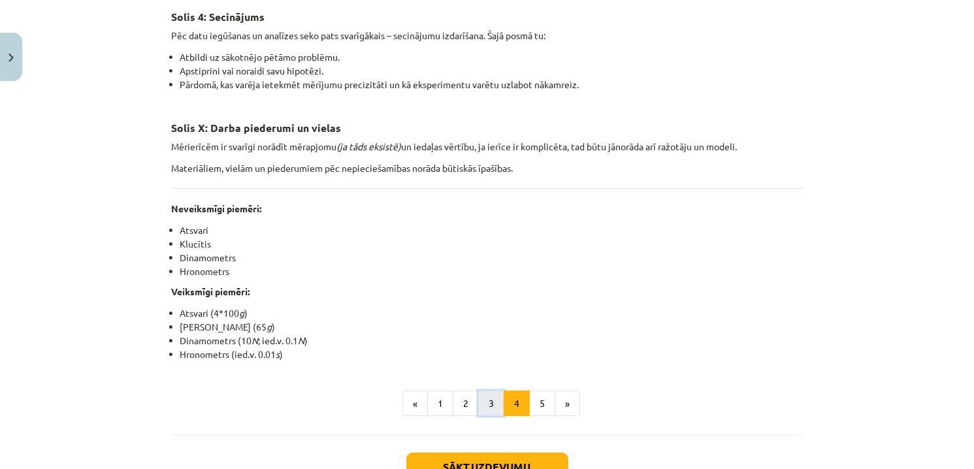
click at [485, 392] on button "3" at bounding box center [491, 404] width 26 height 26
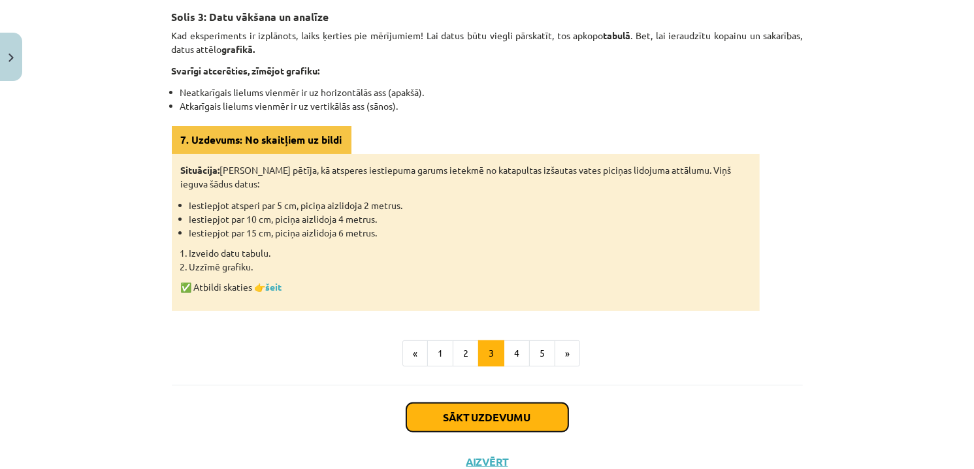
click at [511, 412] on button "Sākt uzdevumu" at bounding box center [487, 417] width 162 height 29
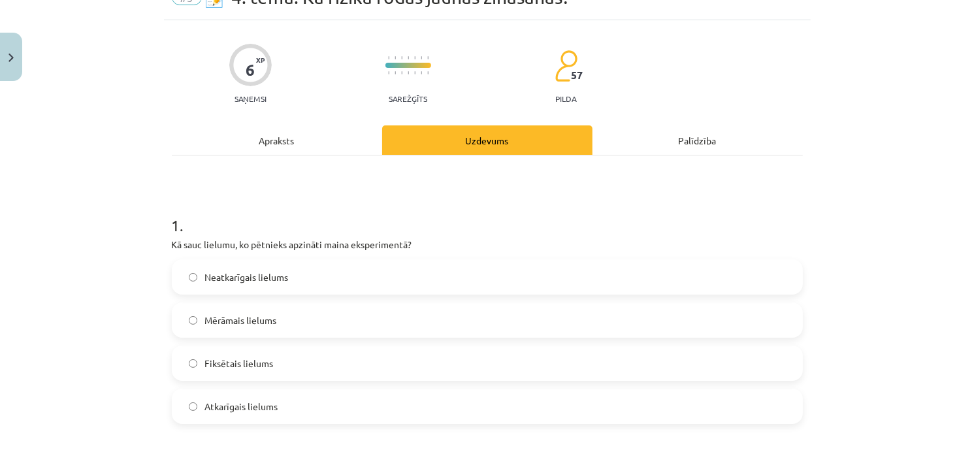
scroll to position [33, 0]
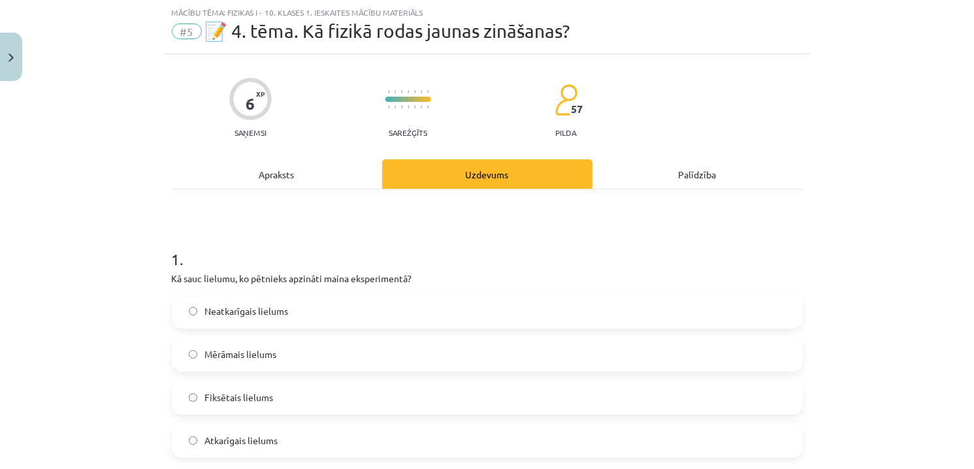
click at [301, 176] on div "Apraksts" at bounding box center [277, 173] width 210 height 29
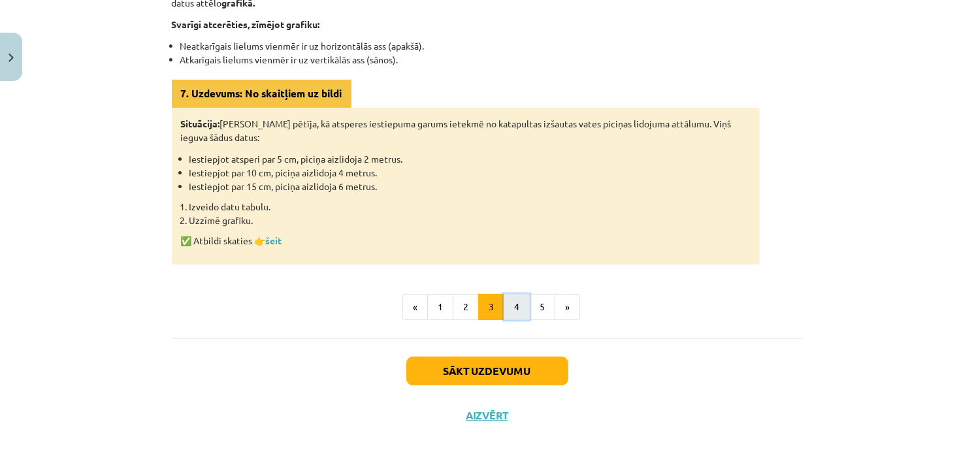
click at [516, 309] on button "4" at bounding box center [517, 307] width 26 height 26
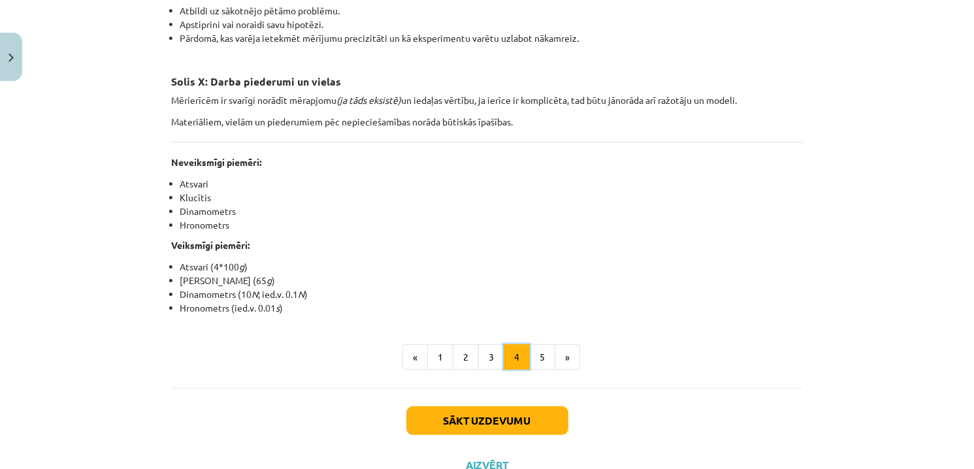
scroll to position [233, 0]
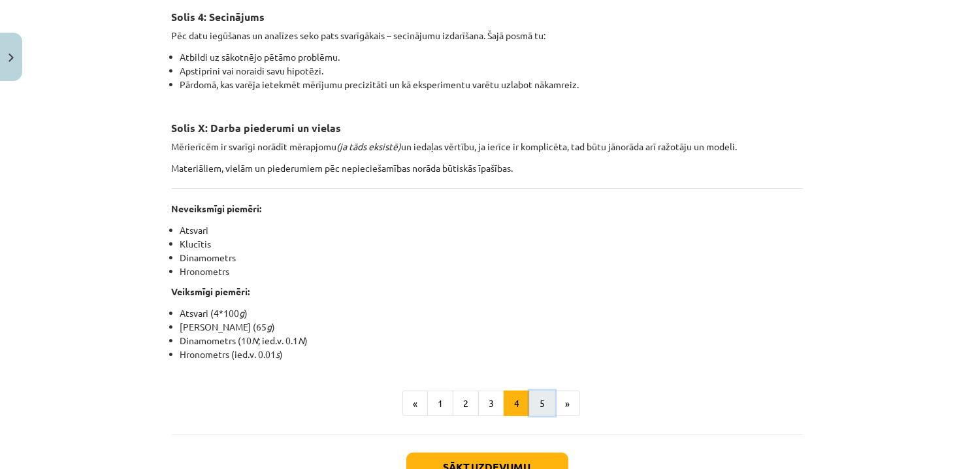
click at [538, 411] on button "5" at bounding box center [542, 404] width 26 height 26
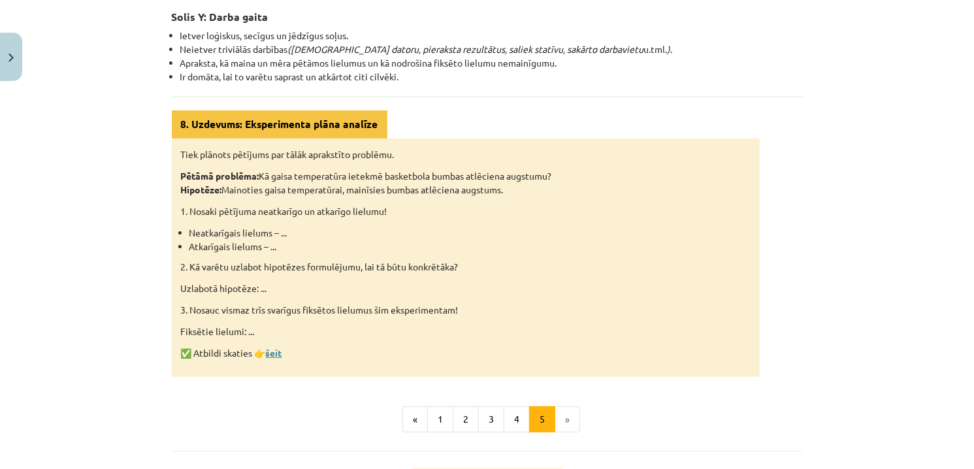
click at [274, 354] on link "šeit" at bounding box center [274, 353] width 16 height 12
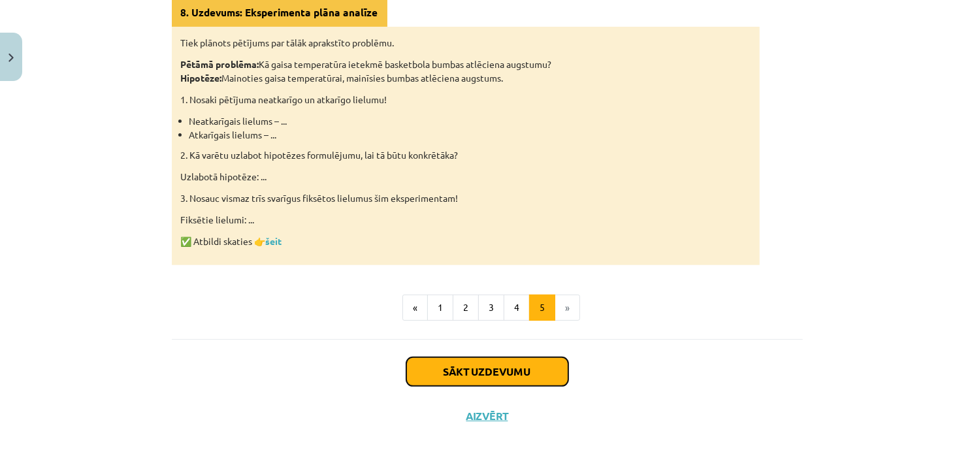
click at [548, 359] on button "Sākt uzdevumu" at bounding box center [487, 371] width 162 height 29
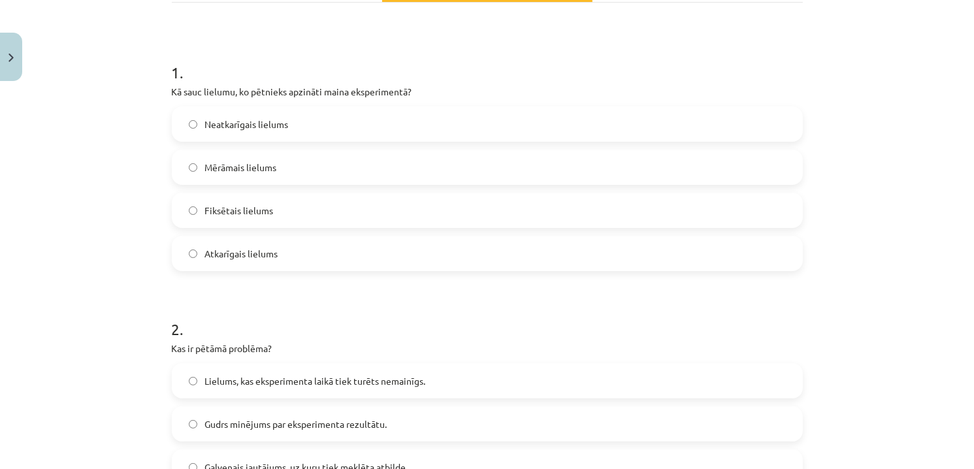
scroll to position [229, 0]
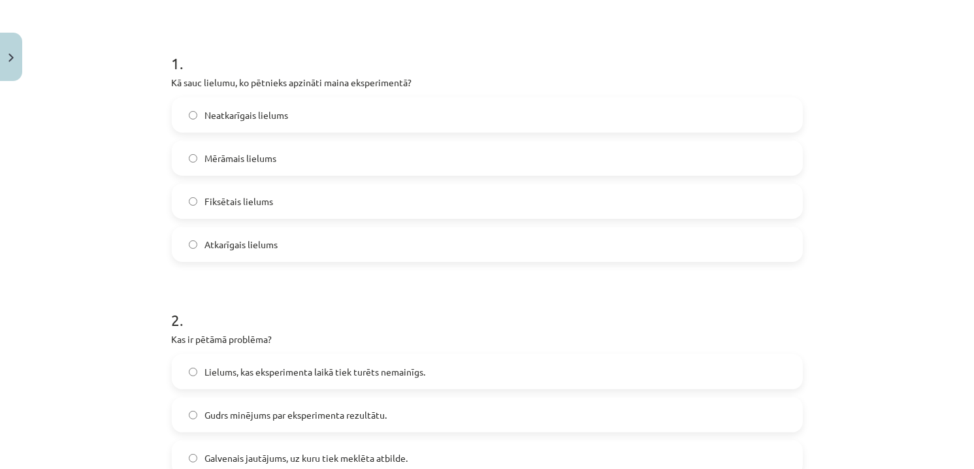
click at [307, 76] on p "Kā sauc lielumu, ko pētnieks apzināti maina eksperimentā?" at bounding box center [487, 83] width 631 height 14
copy div "Kā sauc lielumu, ko pētnieks apzināti maina eksperimentā?"
click at [280, 116] on span "Neatkarīgais lielums" at bounding box center [247, 115] width 84 height 14
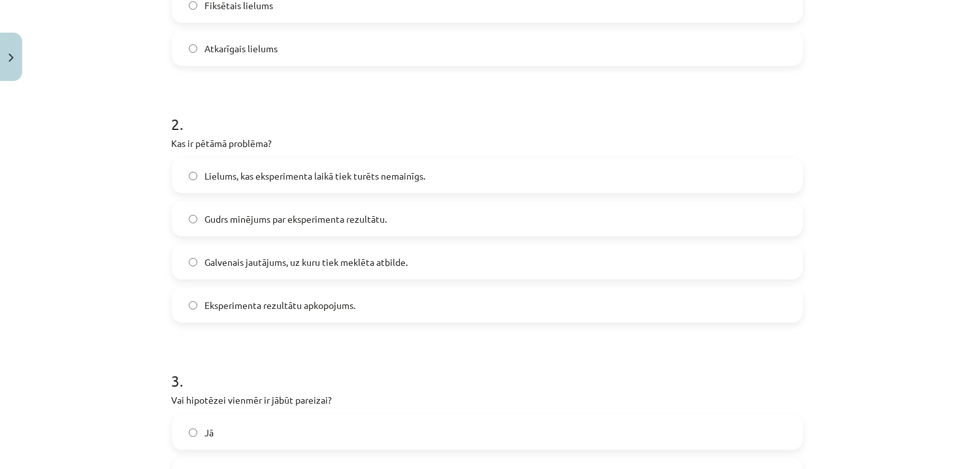
scroll to position [490, 0]
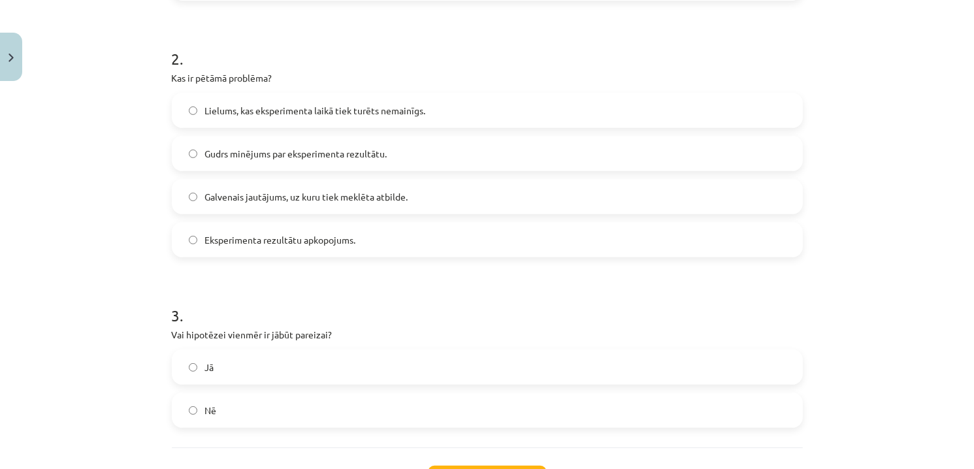
click at [419, 205] on label "Galvenais jautājums, uz kuru tiek meklēta atbilde." at bounding box center [487, 196] width 629 height 33
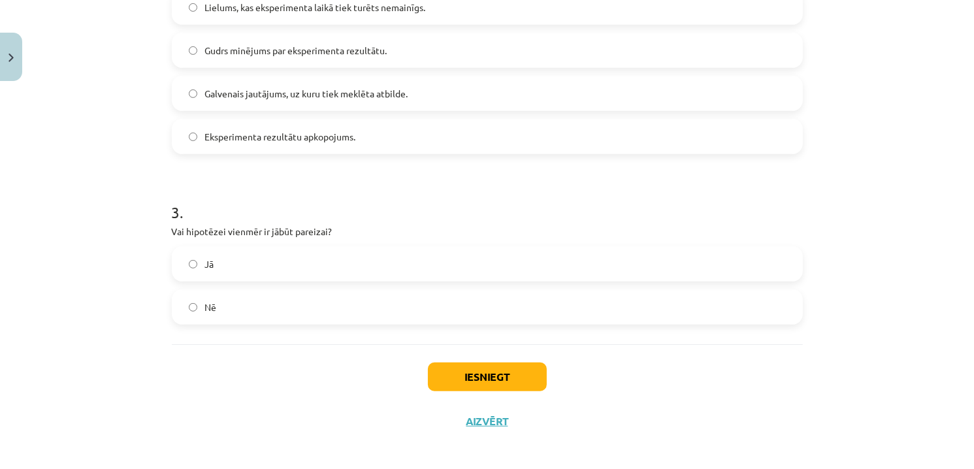
scroll to position [600, 0]
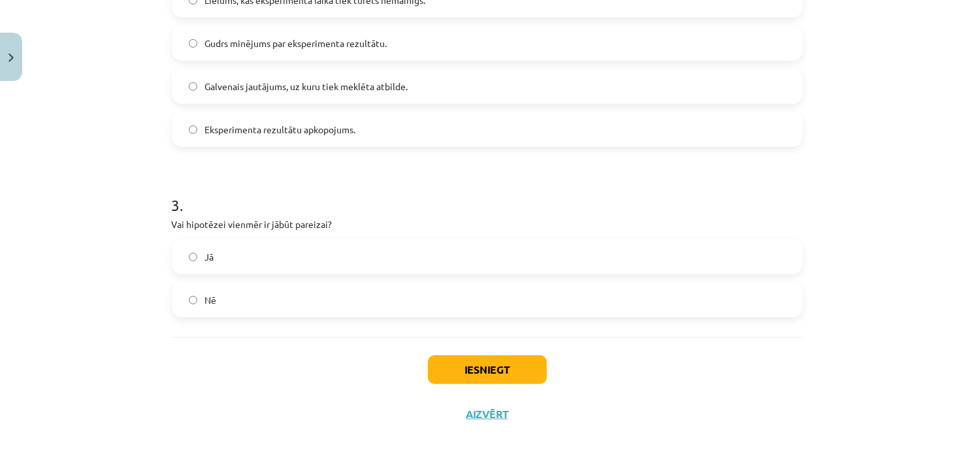
click at [216, 301] on label "Nē" at bounding box center [487, 300] width 629 height 33
click at [491, 373] on button "Iesniegt" at bounding box center [487, 369] width 119 height 29
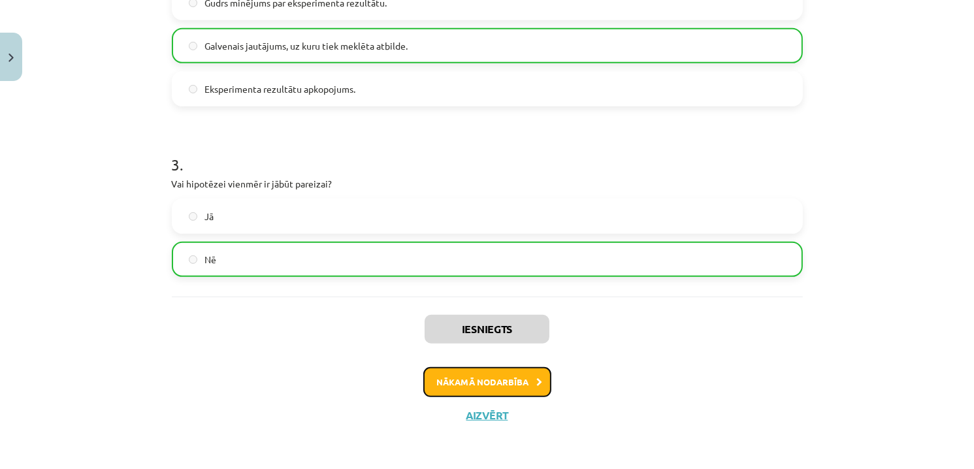
click at [519, 375] on button "Nākamā nodarbība" at bounding box center [487, 382] width 128 height 30
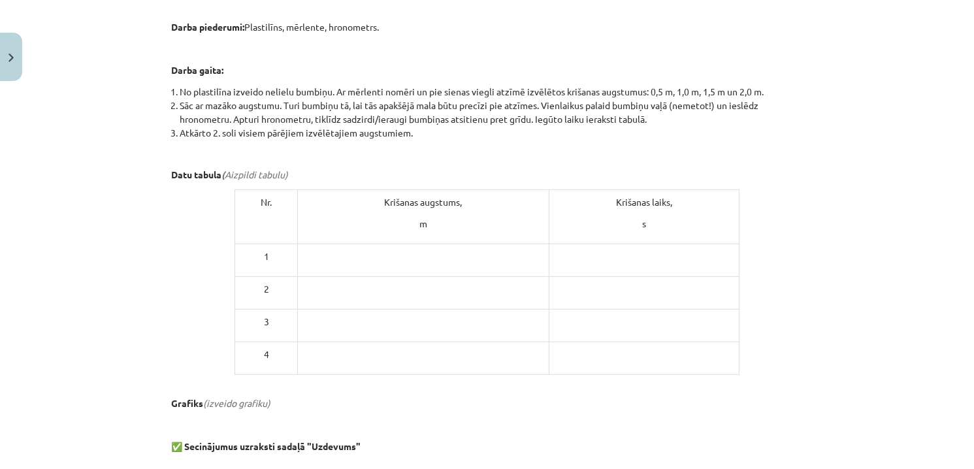
scroll to position [686, 0]
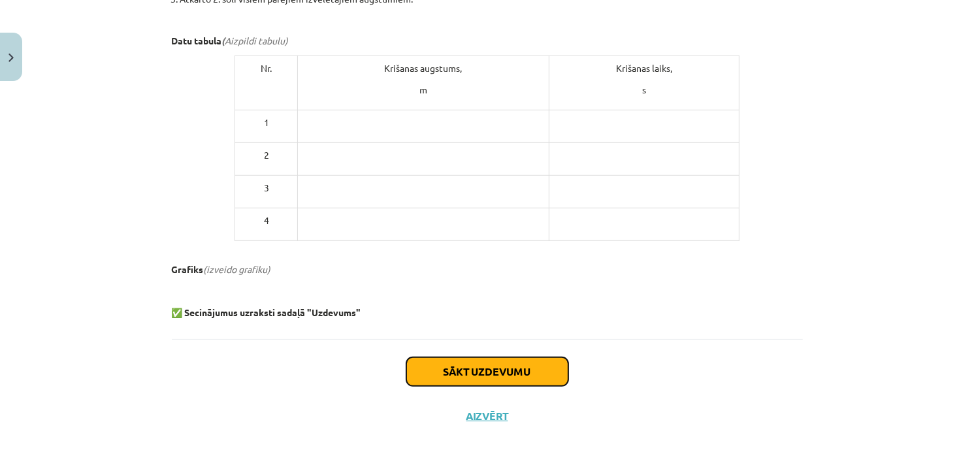
click at [483, 374] on button "Sākt uzdevumu" at bounding box center [487, 371] width 162 height 29
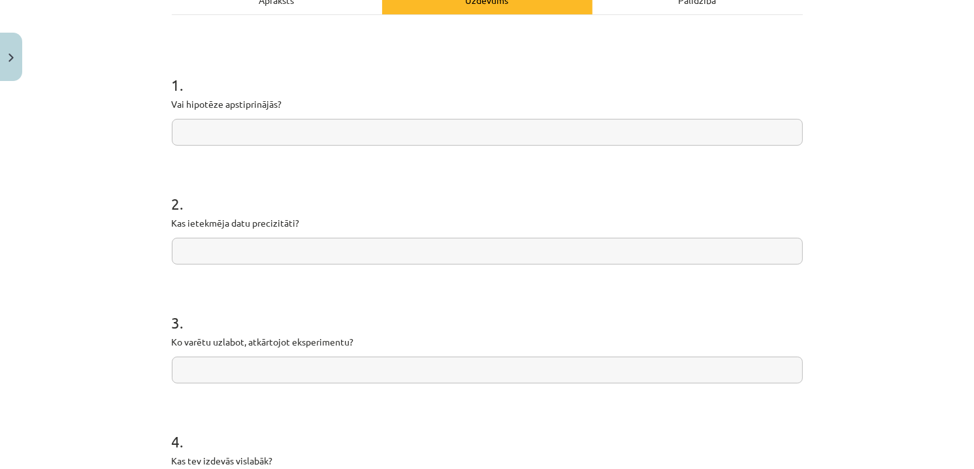
scroll to position [33, 0]
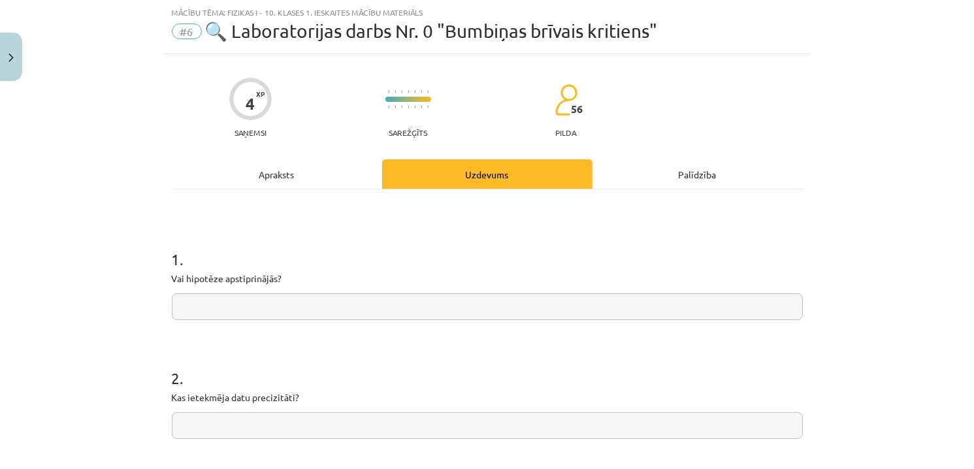
click at [252, 172] on div "Apraksts" at bounding box center [277, 173] width 210 height 29
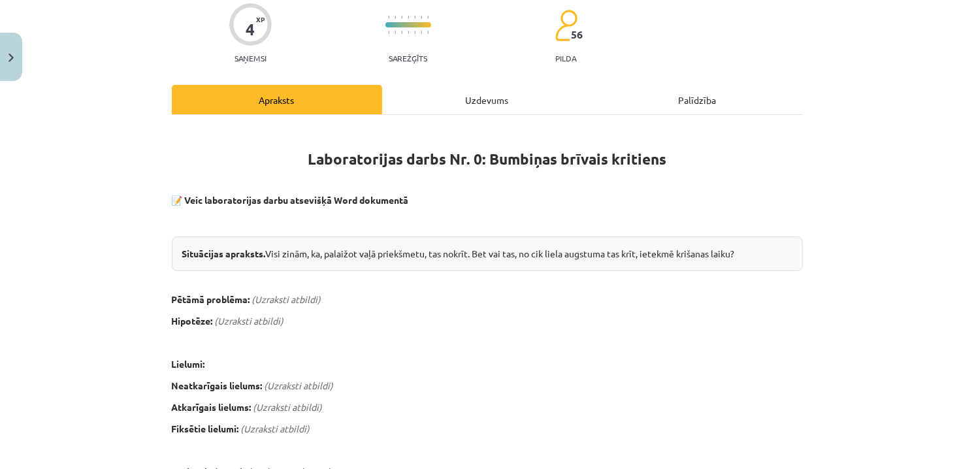
scroll to position [229, 0]
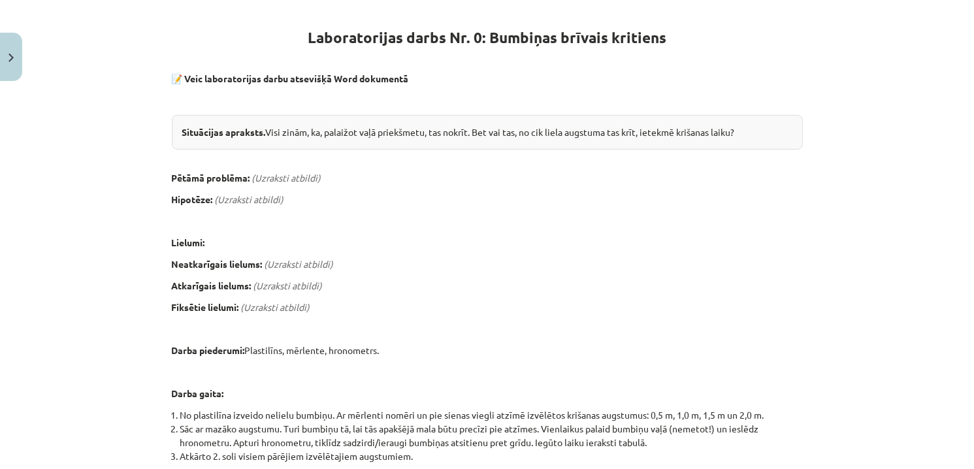
click at [250, 195] on em "(Uzraksti atbildi)" at bounding box center [249, 199] width 69 height 12
click at [252, 199] on em "(Uzraksti atbildi)" at bounding box center [249, 199] width 69 height 12
click at [255, 228] on div "Laboratorijas darbs Nr. 0: Bumbiņas brīvais kritiens 📝 Veic laboratorijas darbu…" at bounding box center [487, 391] width 631 height 772
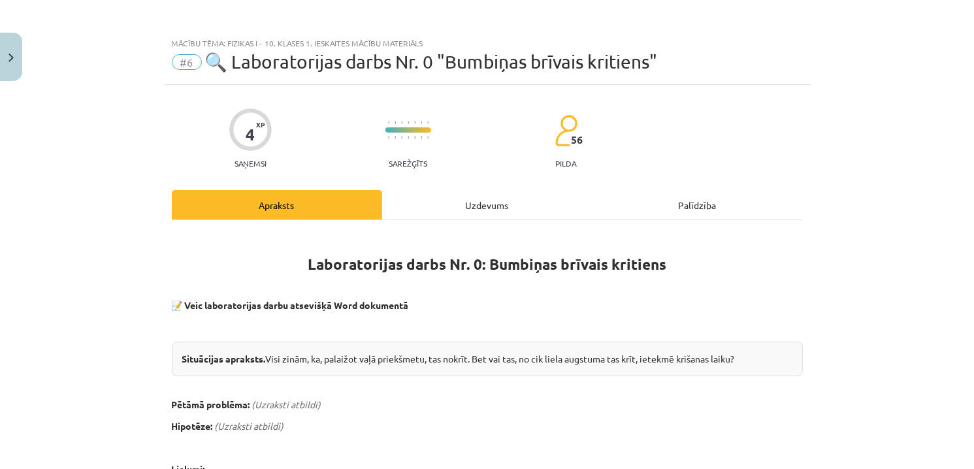
scroll to position [0, 0]
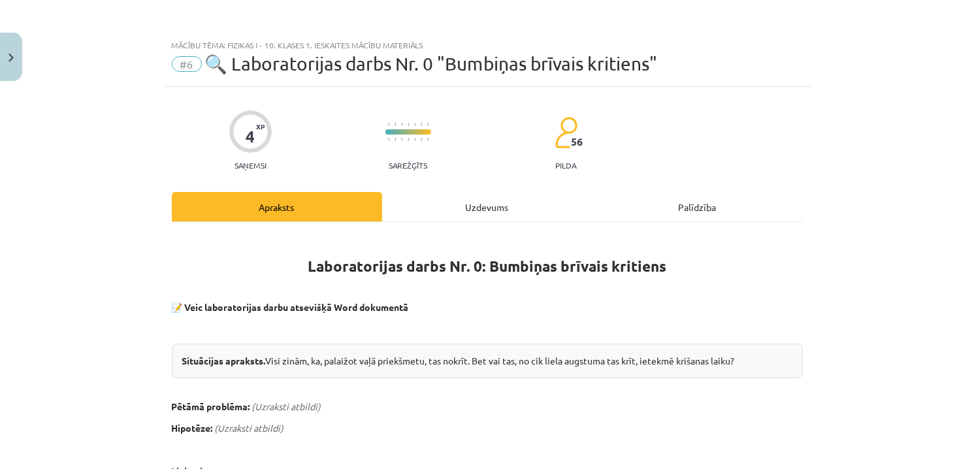
click at [441, 203] on div "Uzdevums" at bounding box center [487, 206] width 210 height 29
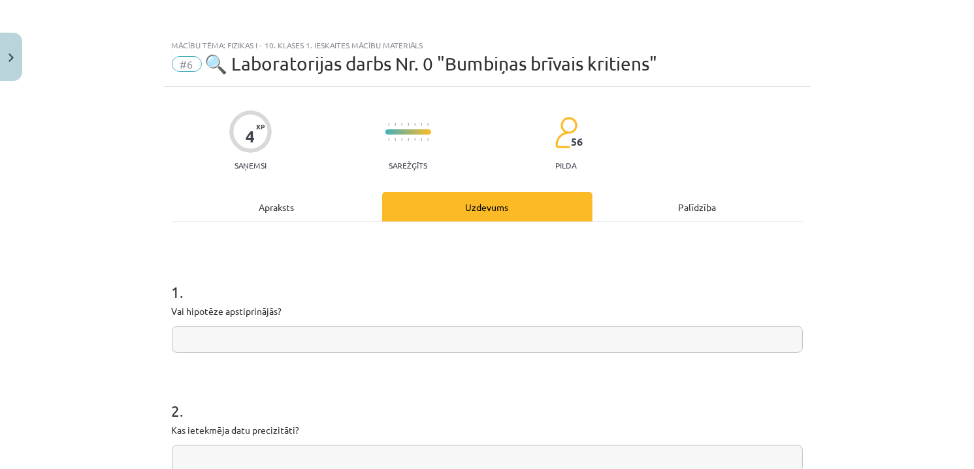
click at [312, 212] on div "Apraksts" at bounding box center [277, 206] width 210 height 29
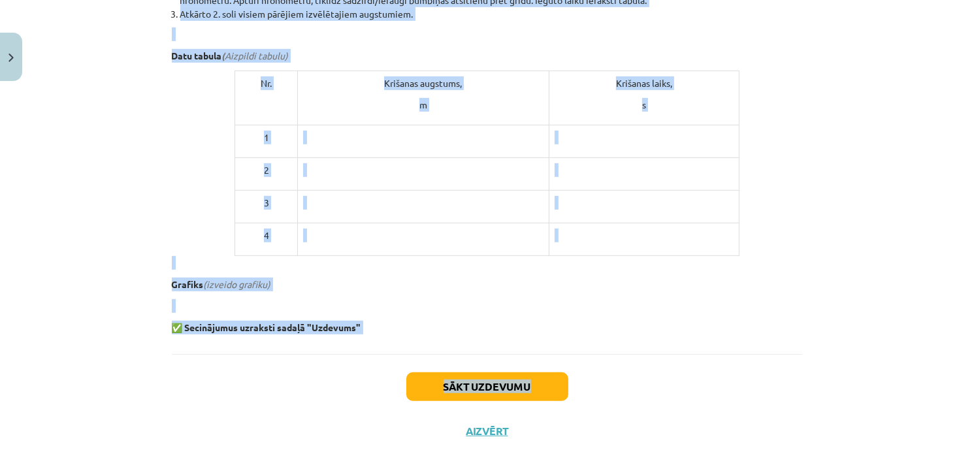
scroll to position [686, 0]
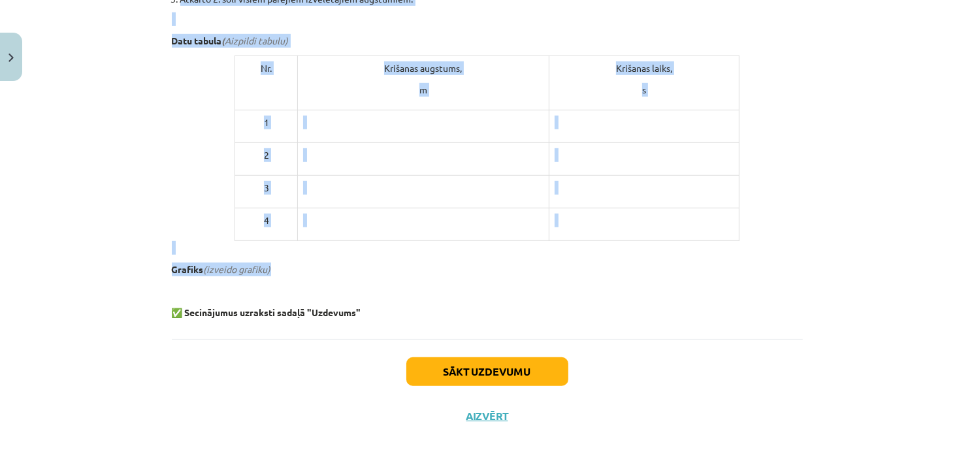
drag, startPoint x: 164, startPoint y: 174, endPoint x: 306, endPoint y: 261, distance: 166.5
copy div "Pētāmā problēma: (Uzraksti atbildi) Hipotēze: (Uzraksti atbildi) Lielumi: Neatk…"
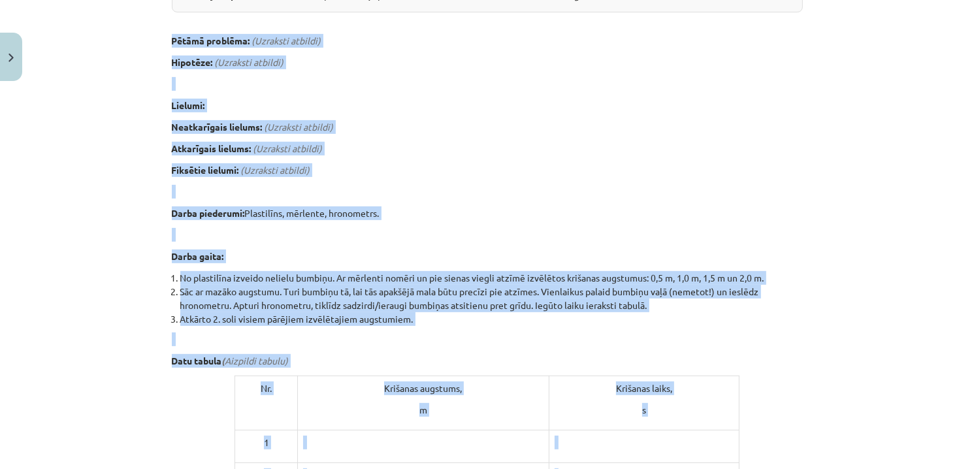
scroll to position [229, 0]
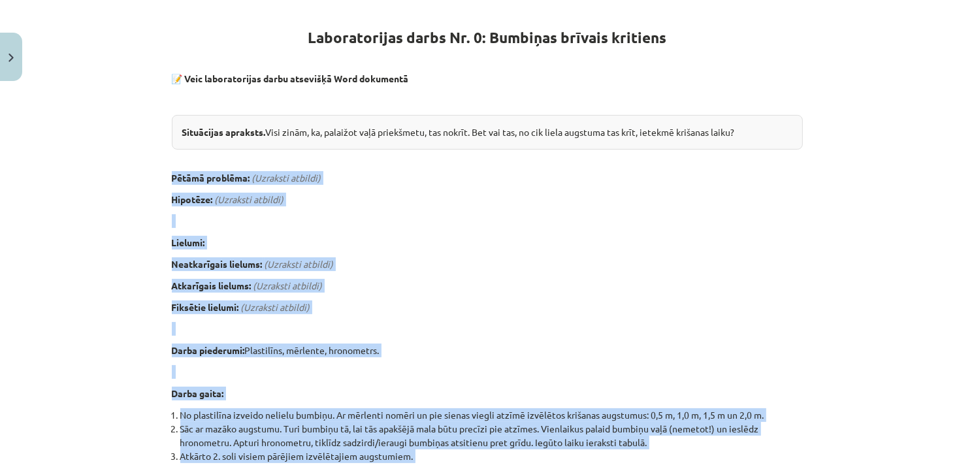
click at [543, 236] on p "Lielumi:" at bounding box center [487, 243] width 631 height 14
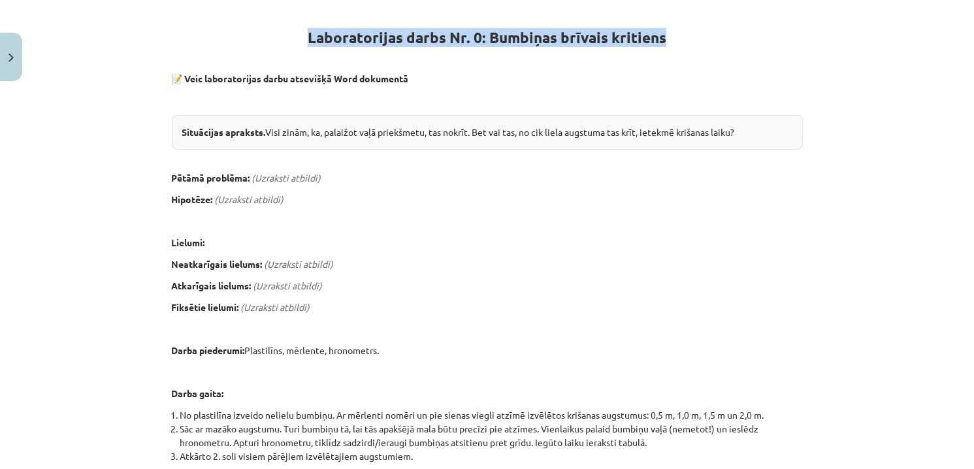
drag, startPoint x: 670, startPoint y: 31, endPoint x: 250, endPoint y: 41, distance: 420.9
click at [250, 41] on h1 "Laboratorijas darbs Nr. 0: Bumbiņas brīvais kritiens" at bounding box center [487, 25] width 631 height 41
copy strong "Laboratorijas darbs Nr. 0: Bumbiņas brīvais kritiens"
